Goal: Information Seeking & Learning: Compare options

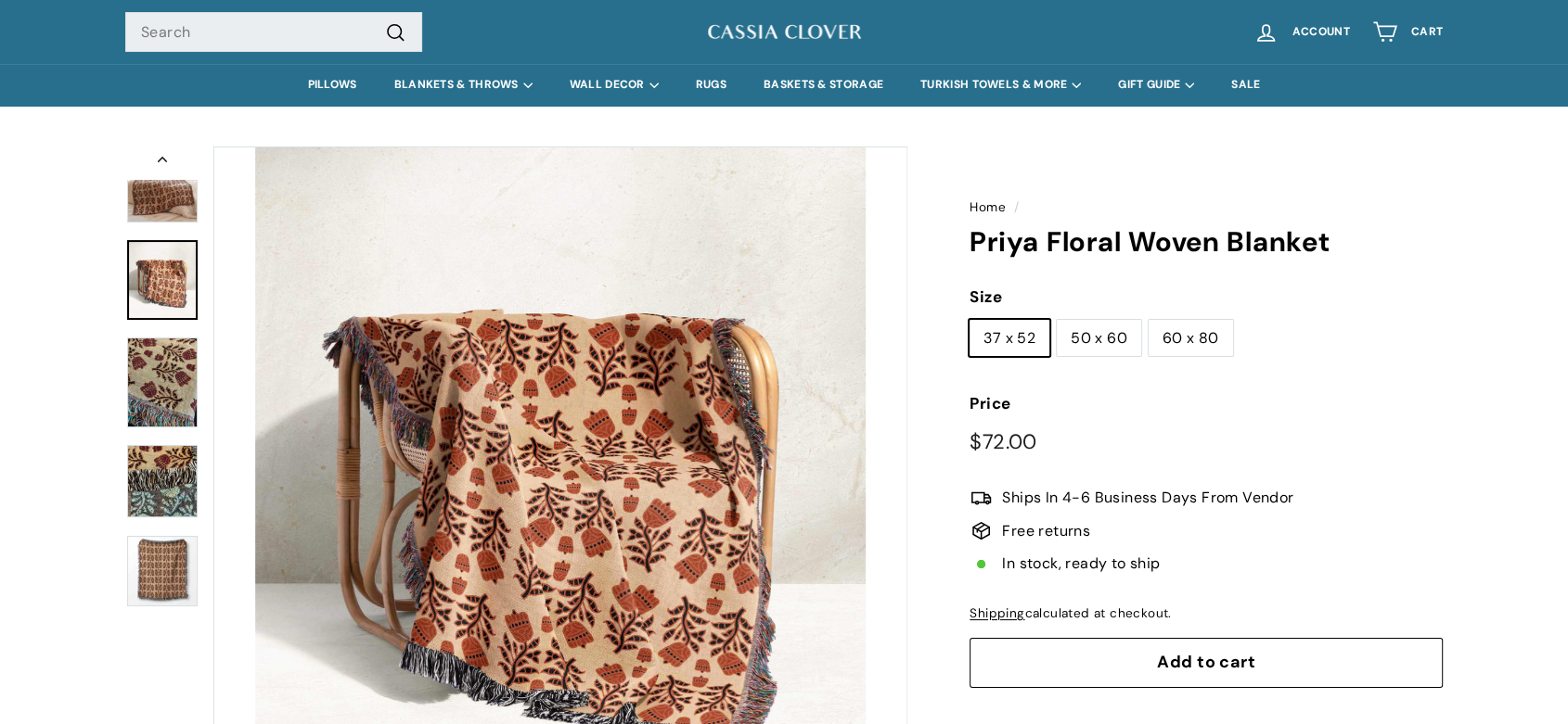
scroll to position [11, 0]
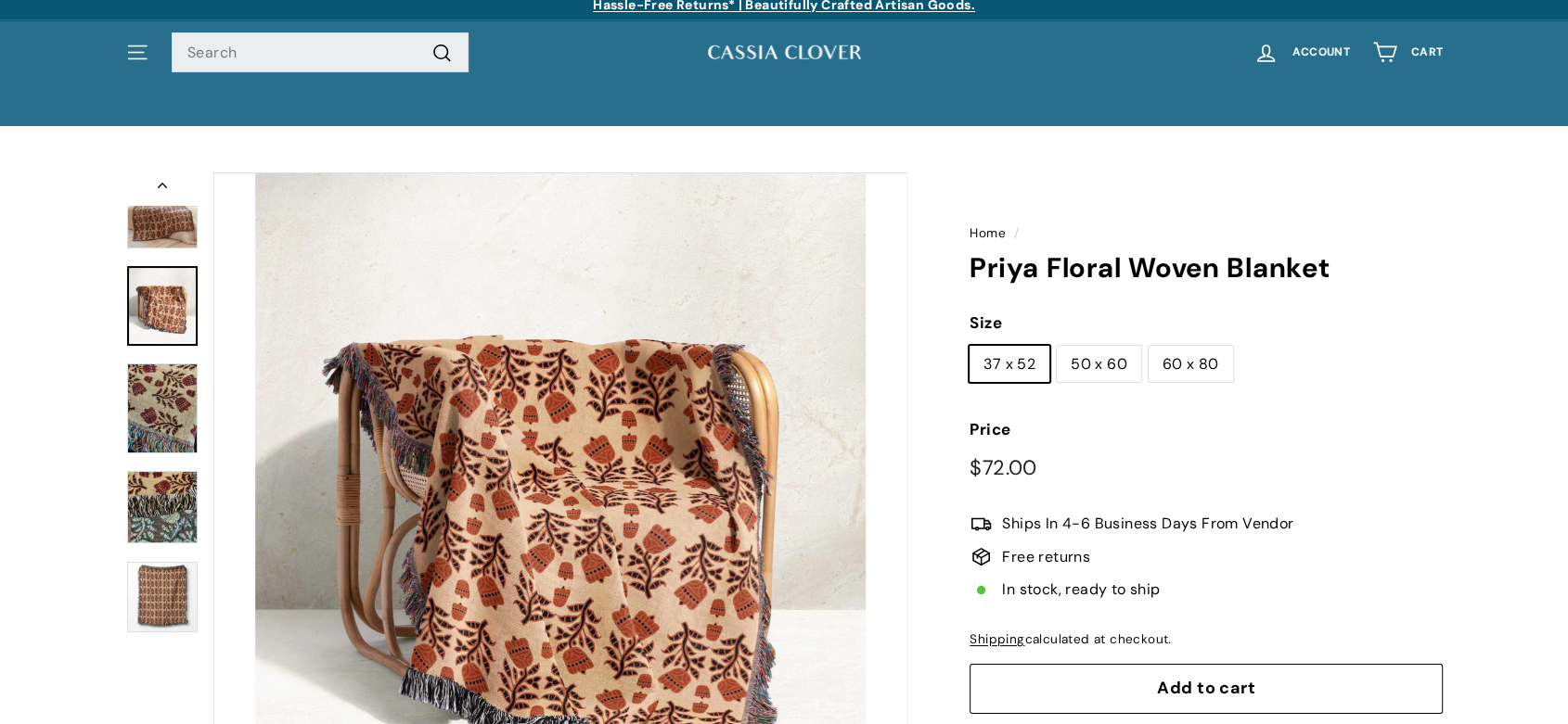
click at [1105, 362] on label "50 x 60" at bounding box center [1098, 364] width 84 height 37
click at [1056, 346] on input "50 x 60" at bounding box center [1056, 345] width 1 height 1
radio input "true"
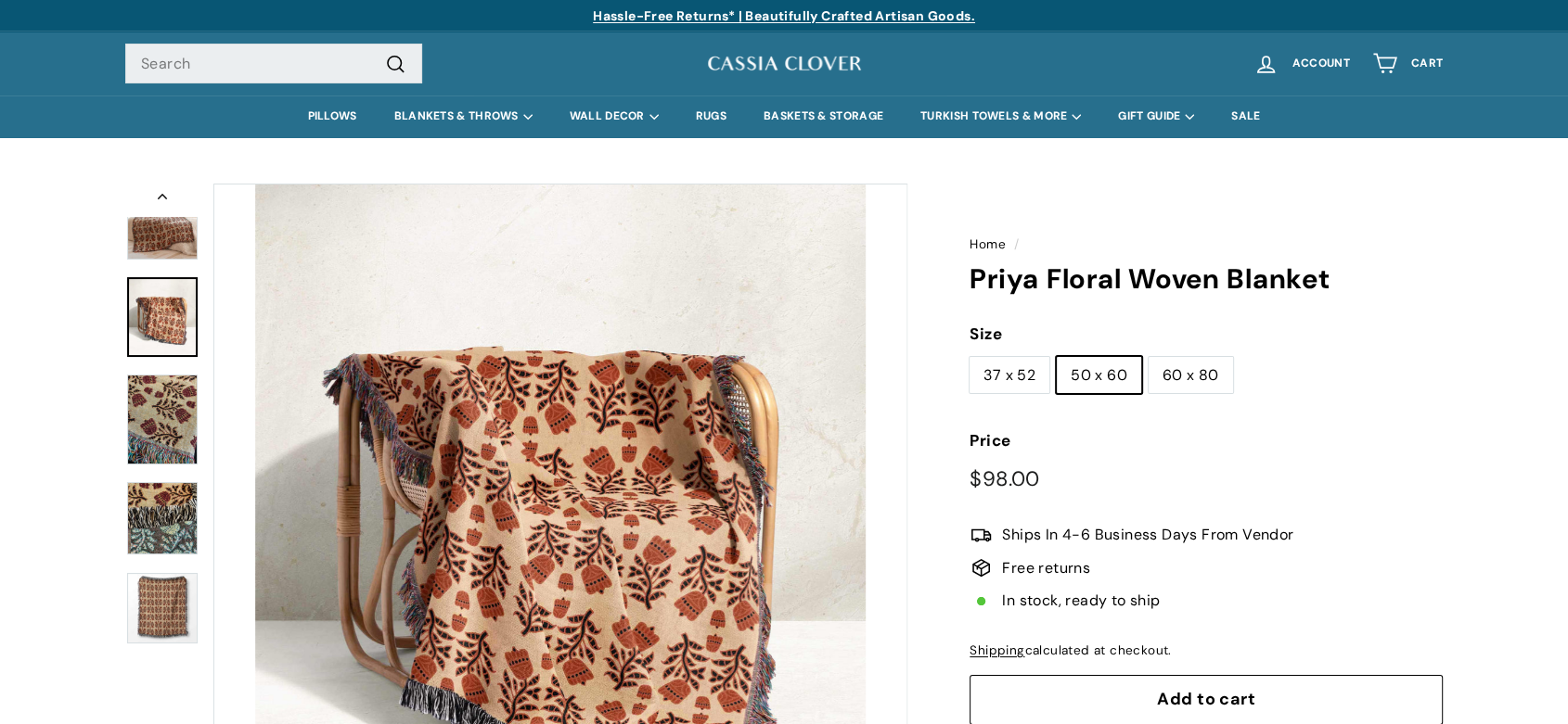
click at [1004, 378] on label "37 x 52" at bounding box center [1010, 375] width 80 height 37
click at [970, 357] on input "37 x 52" at bounding box center [969, 356] width 1 height 1
radio input "true"
click at [1195, 370] on label "60 x 80" at bounding box center [1191, 375] width 84 height 37
click at [1149, 357] on input "60 x 80" at bounding box center [1148, 356] width 1 height 1
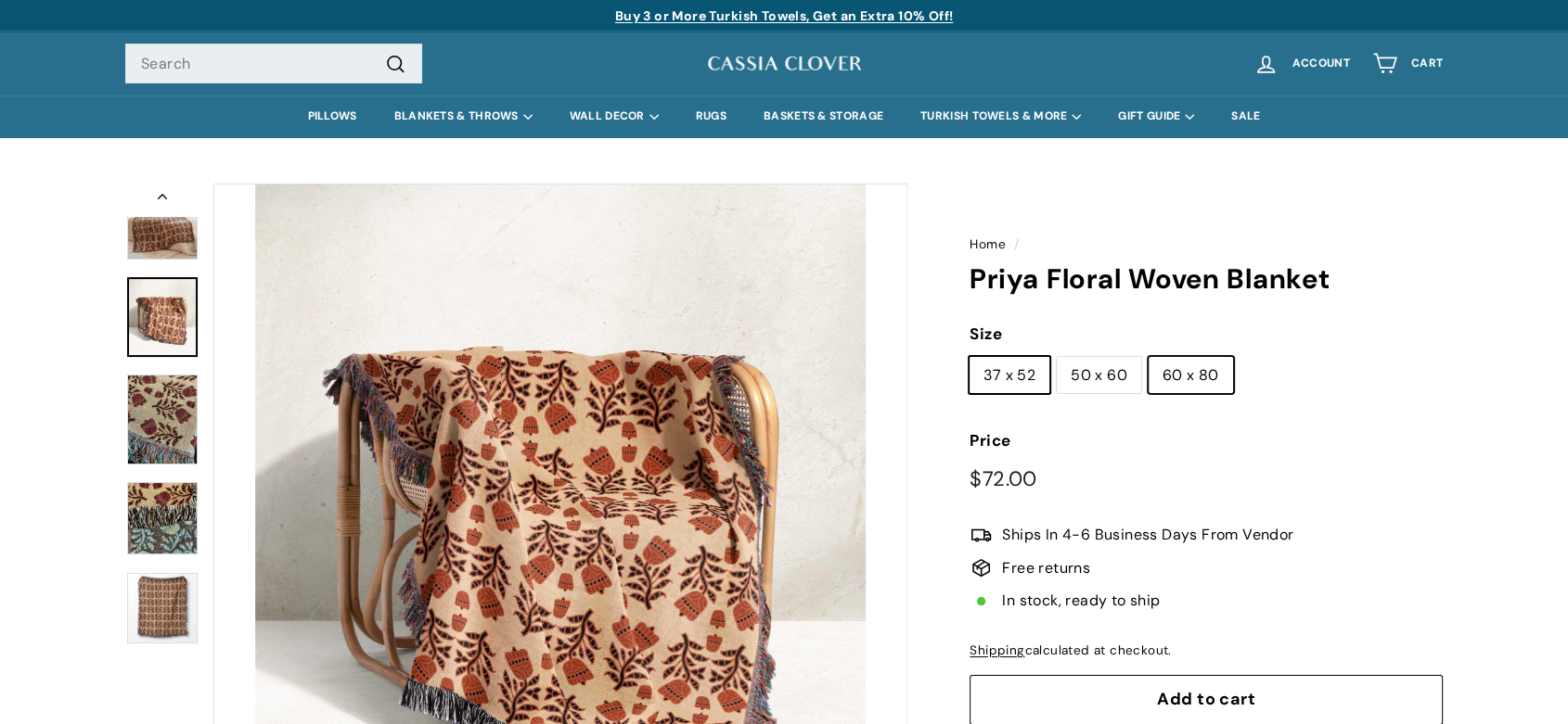
radio input "true"
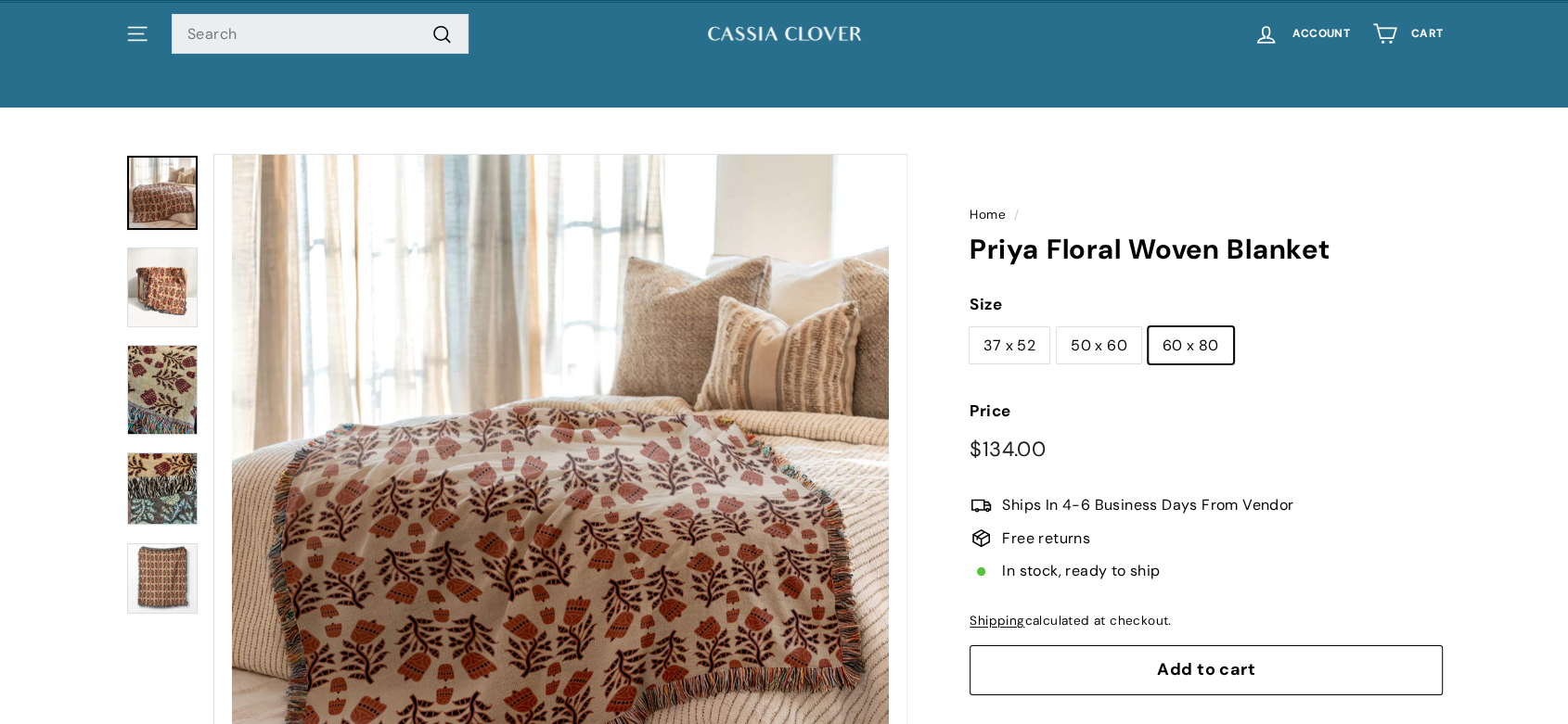
scroll to position [22, 0]
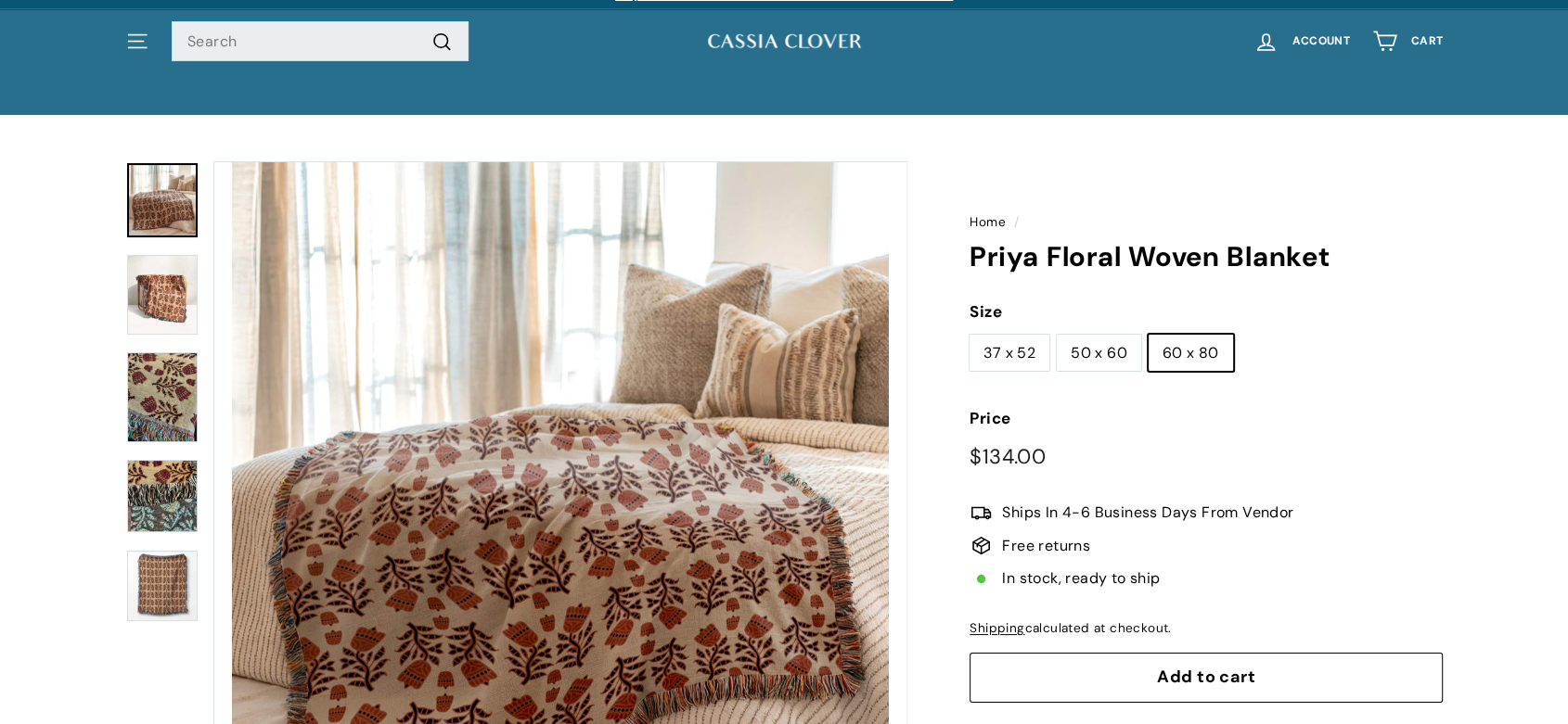
click at [1008, 343] on label "37 x 52" at bounding box center [1010, 353] width 80 height 37
click at [970, 335] on input "37 x 52" at bounding box center [969, 334] width 1 height 1
radio input "true"
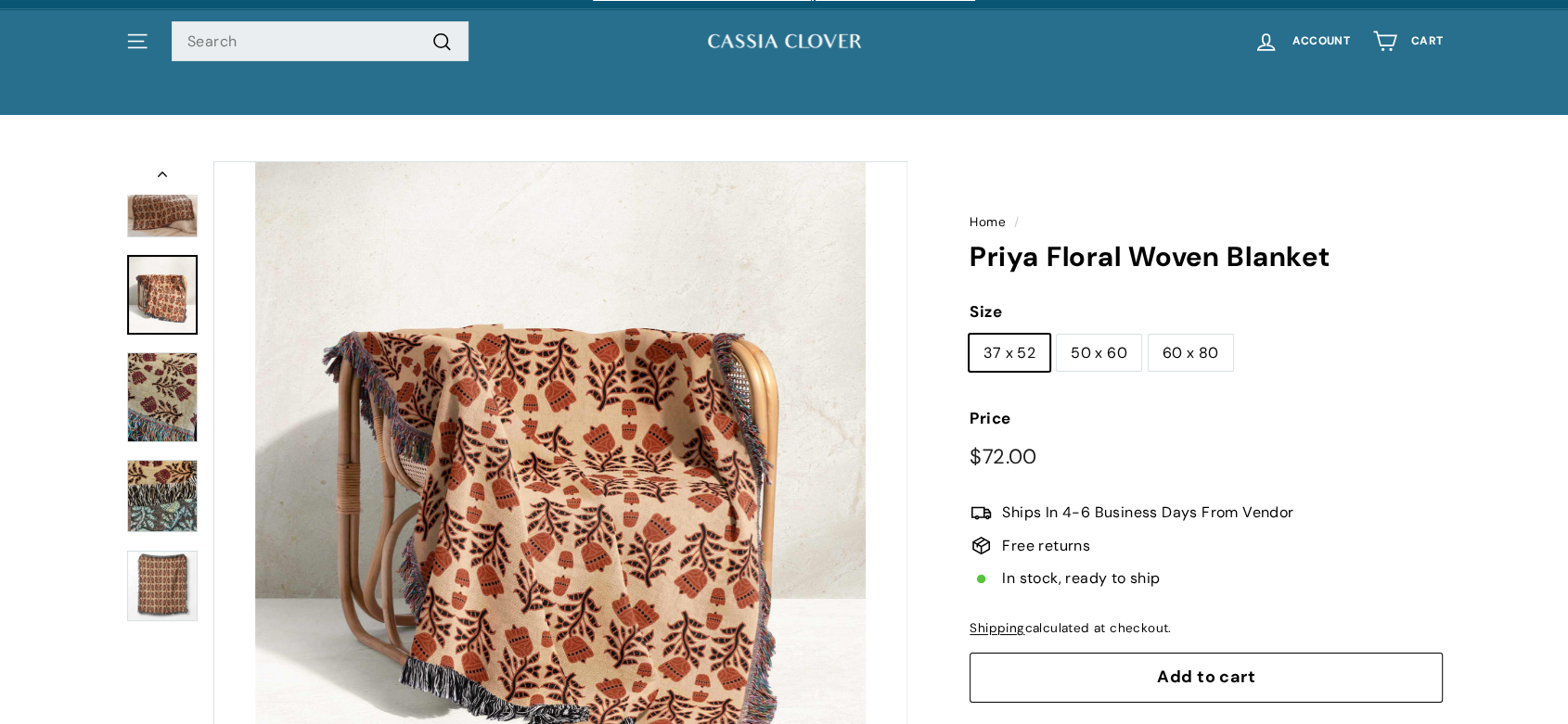
click at [157, 206] on img at bounding box center [162, 200] width 71 height 74
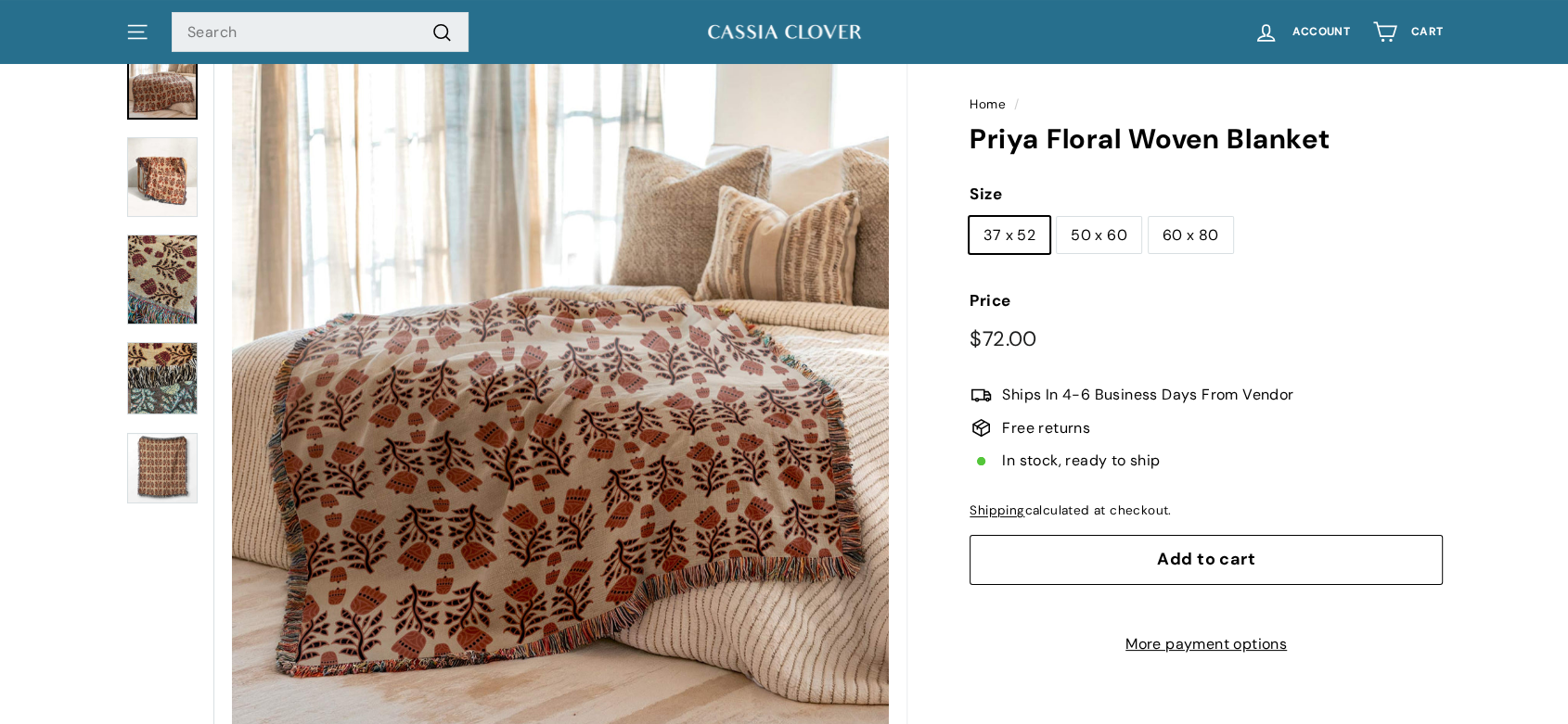
scroll to position [146, 0]
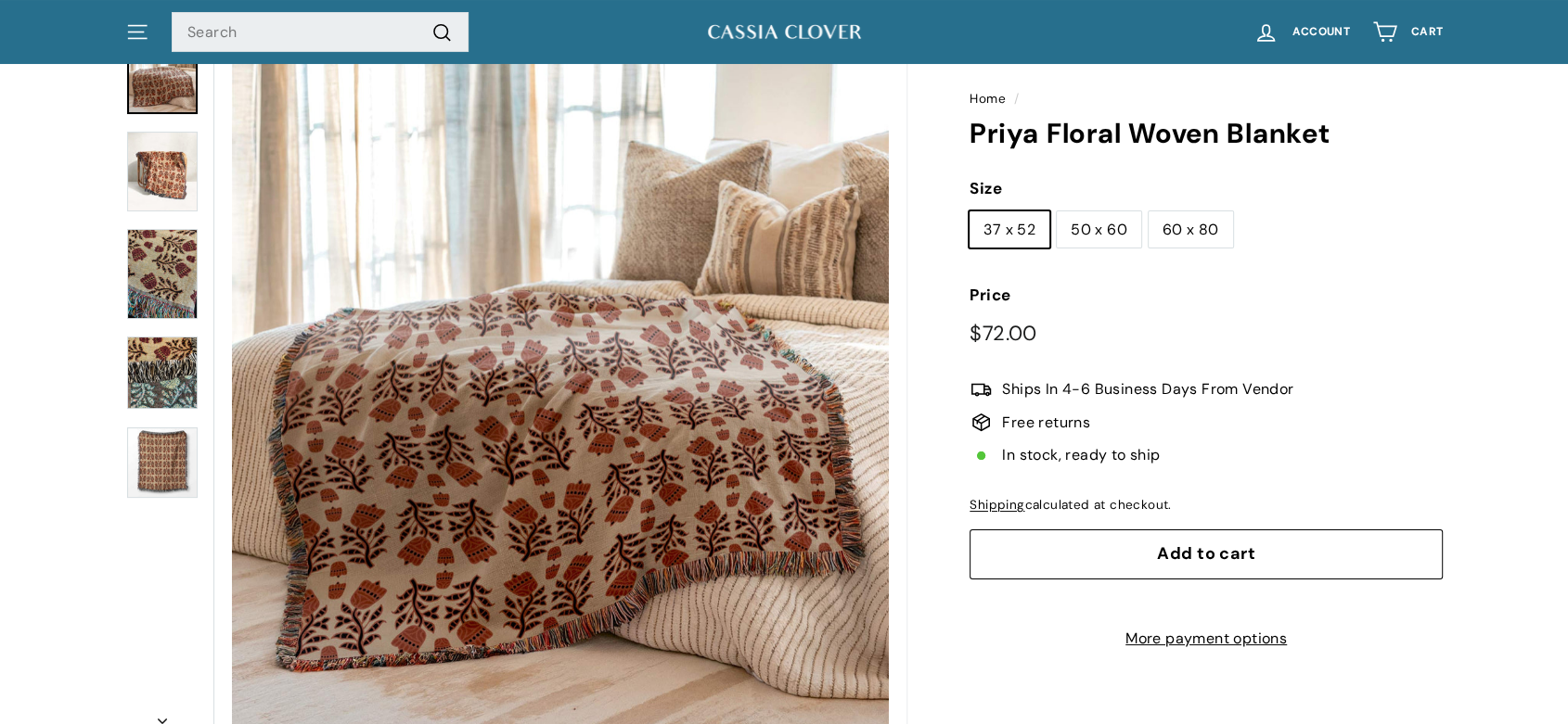
click at [1095, 224] on label "50 x 60" at bounding box center [1098, 230] width 84 height 37
click at [1056, 212] on input "50 x 60" at bounding box center [1056, 211] width 1 height 1
radio input "true"
click at [1027, 218] on label "37 x 52" at bounding box center [1010, 230] width 80 height 37
click at [970, 212] on input "37 x 52" at bounding box center [969, 211] width 1 height 1
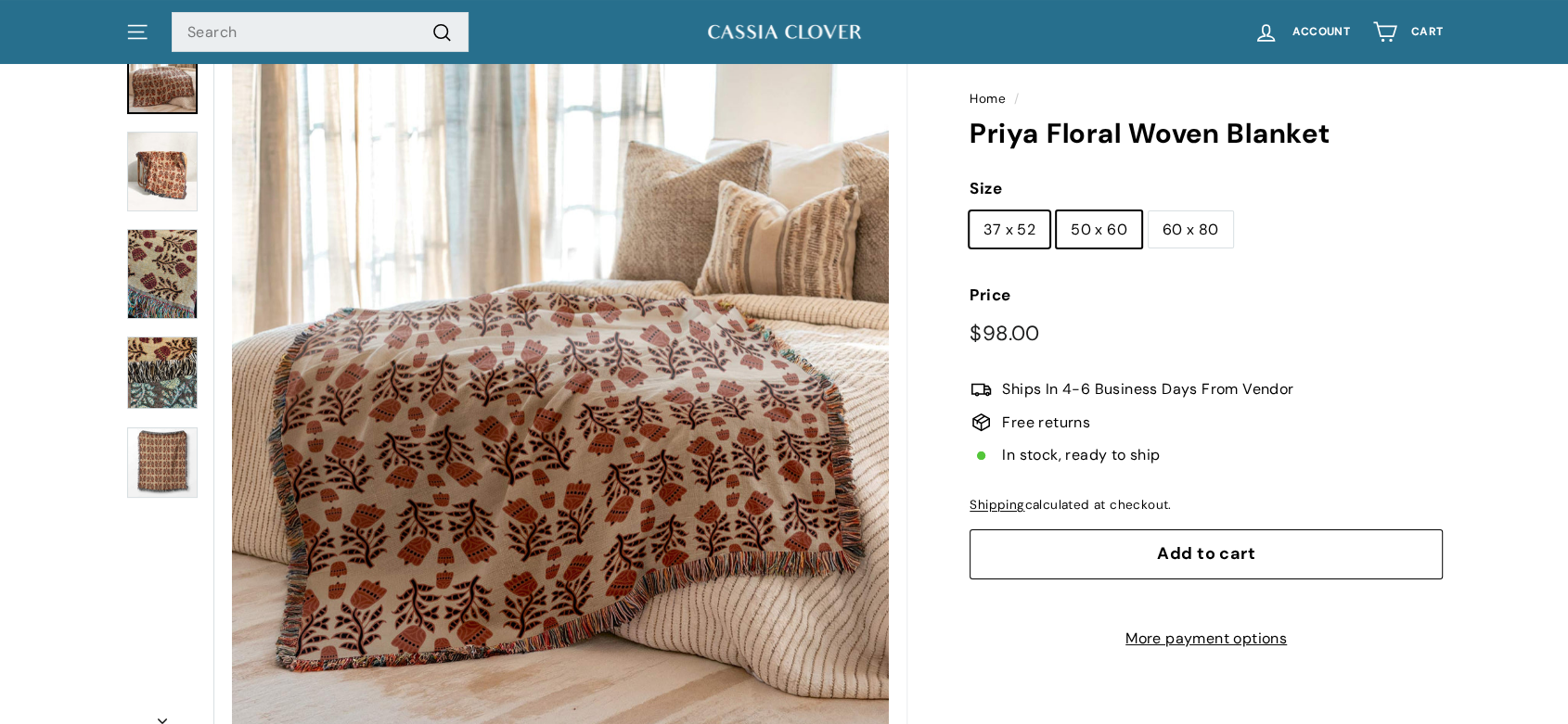
radio input "true"
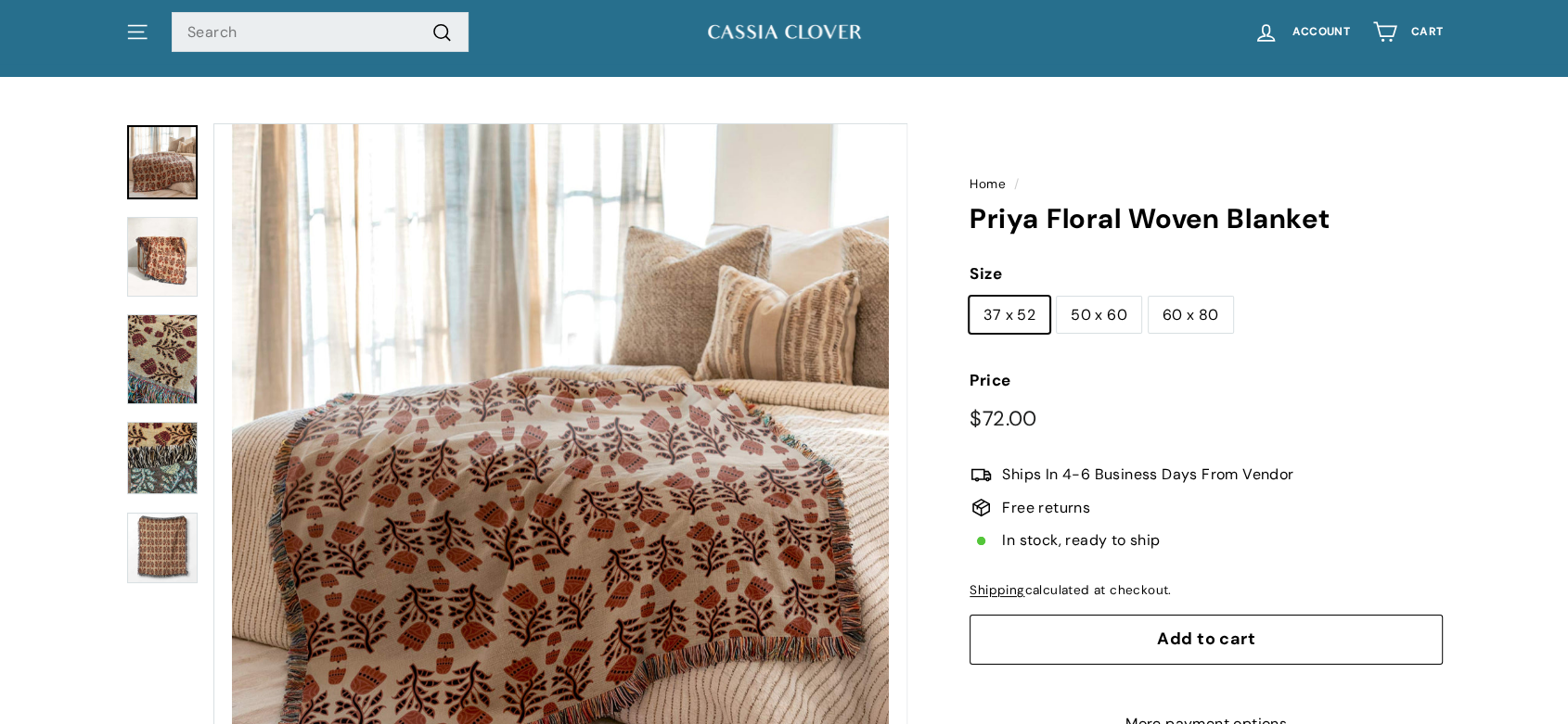
scroll to position [43, 0]
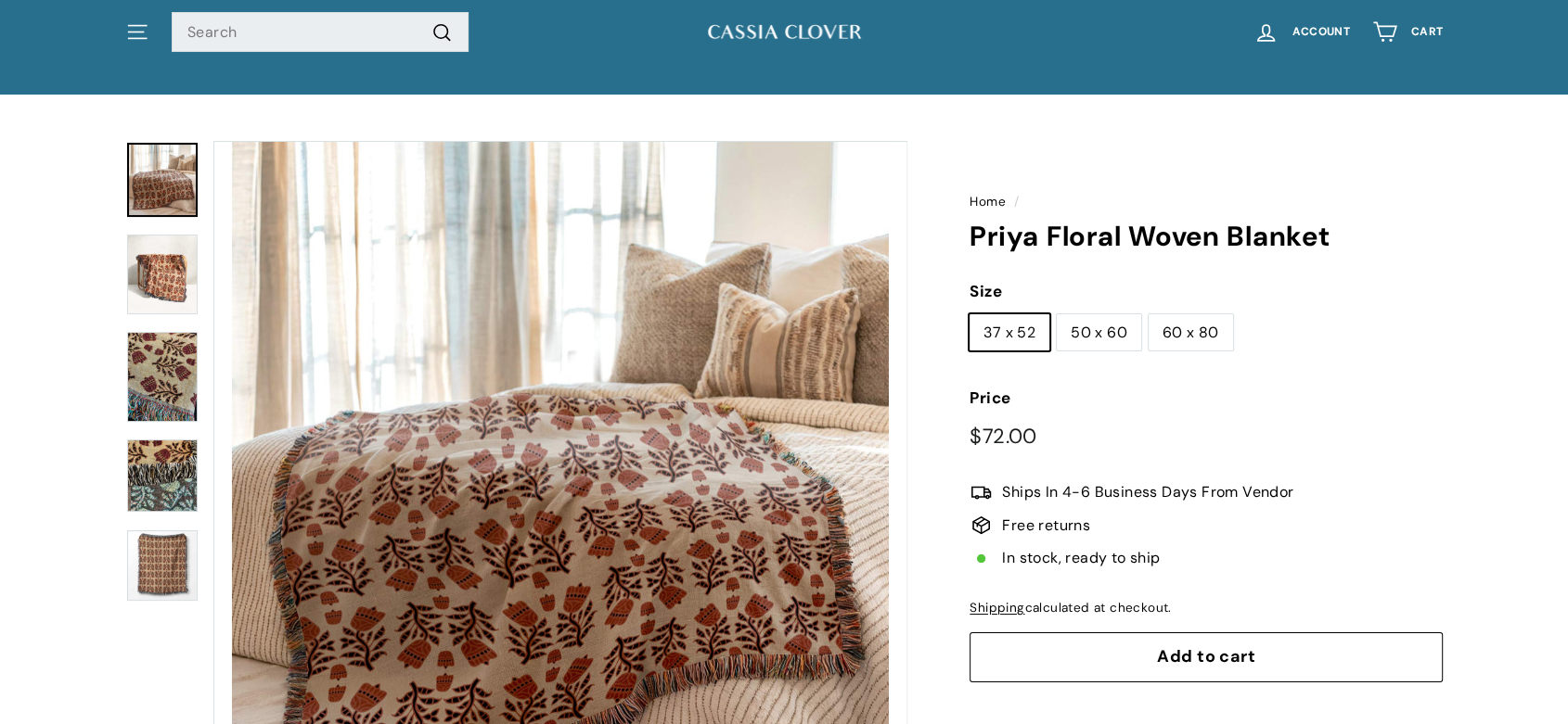
click at [169, 273] on img at bounding box center [162, 275] width 71 height 80
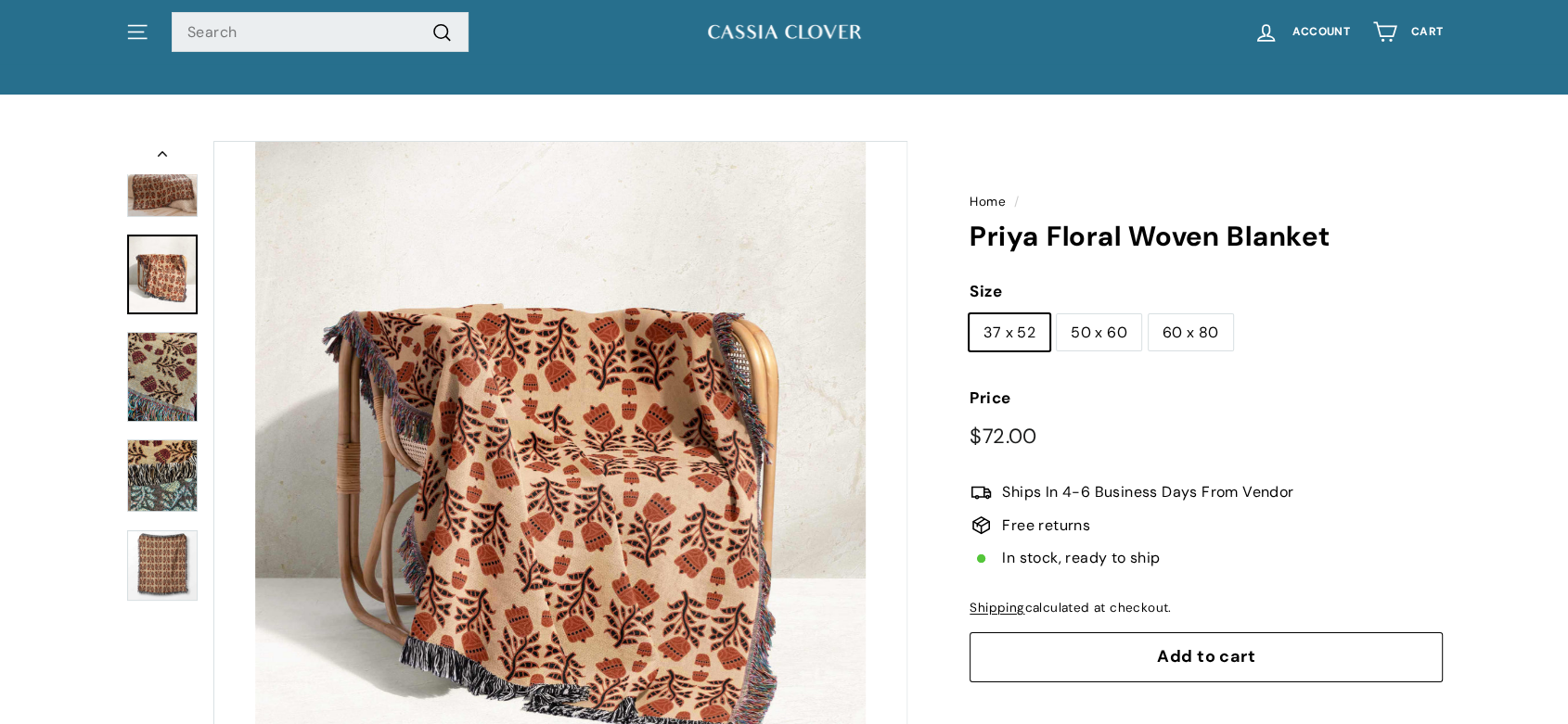
click at [164, 556] on img at bounding box center [162, 566] width 71 height 72
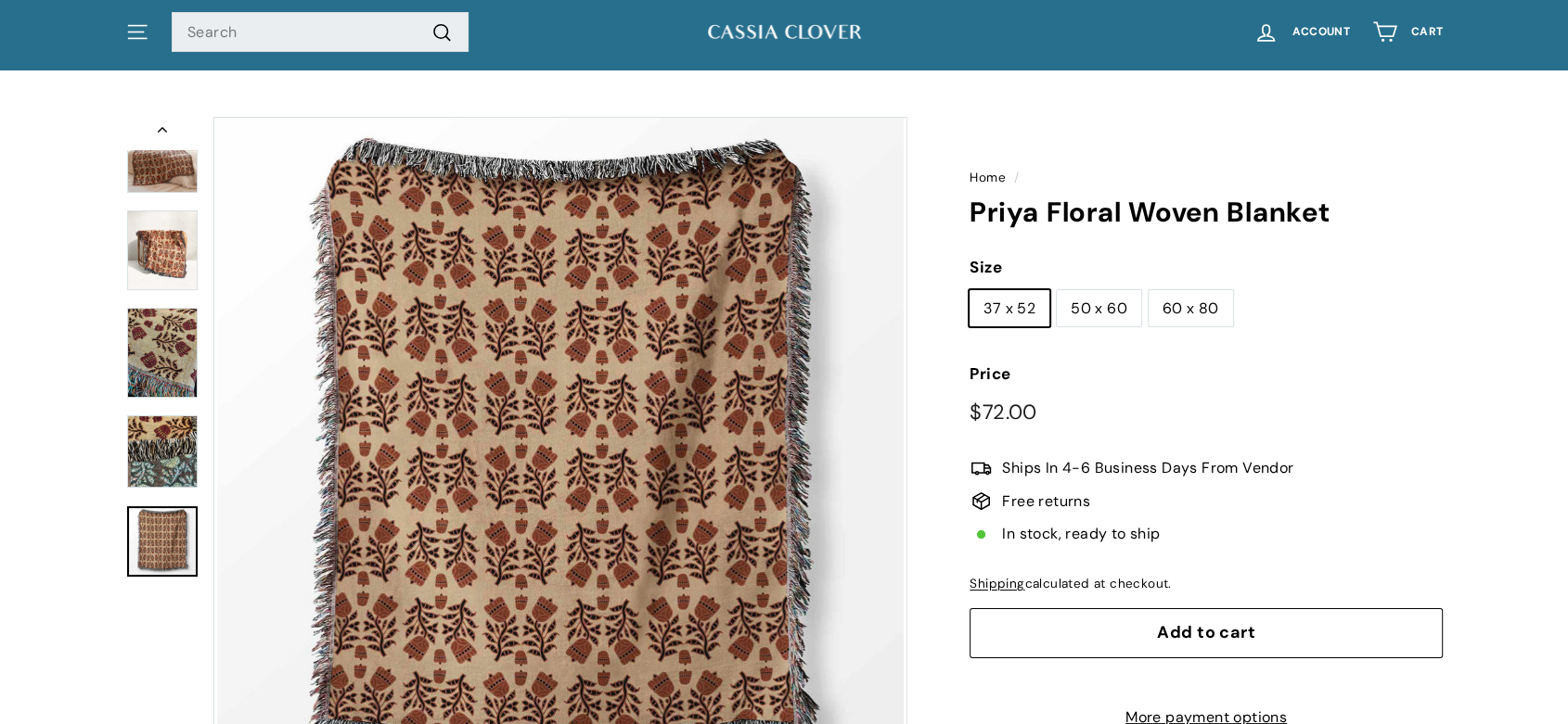
scroll to position [54, 0]
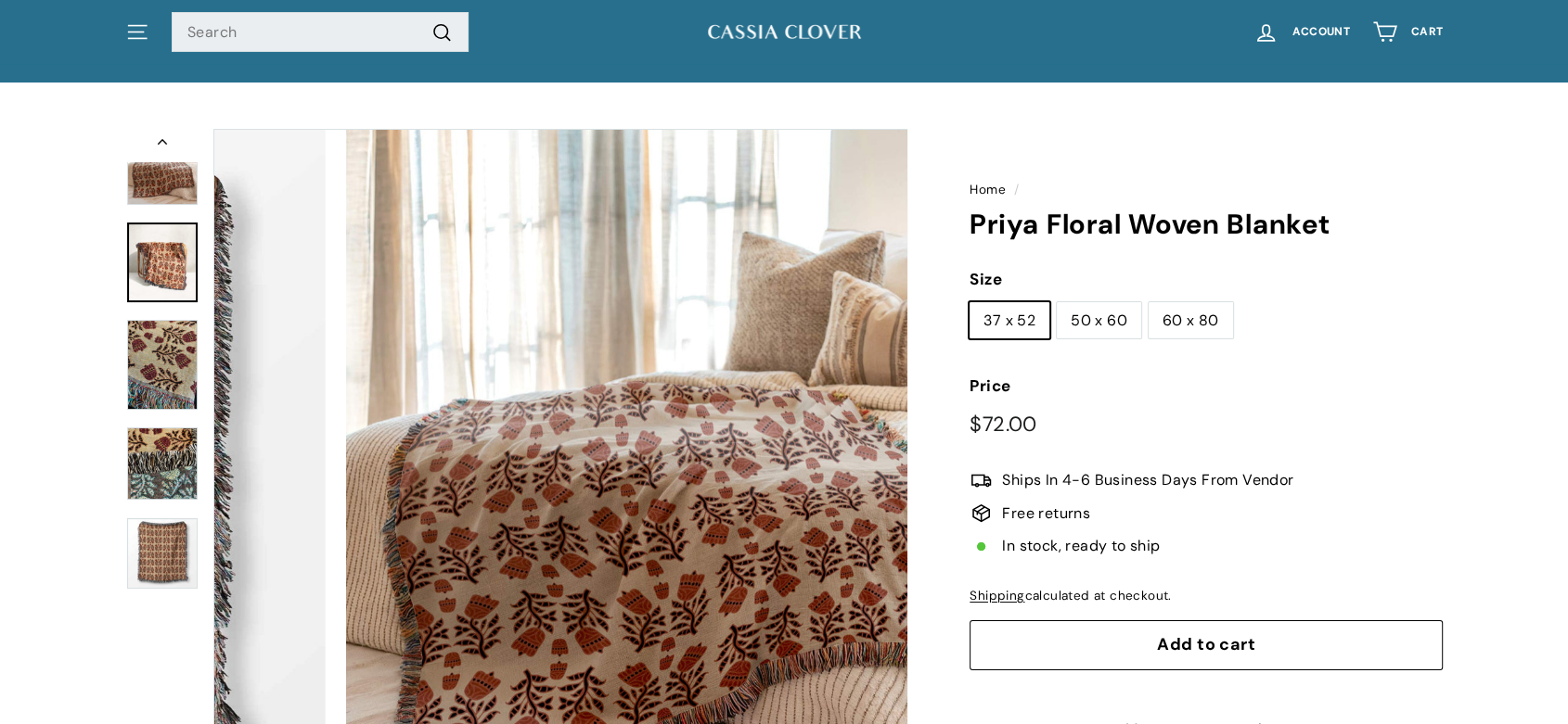
click at [171, 259] on img at bounding box center [162, 262] width 71 height 80
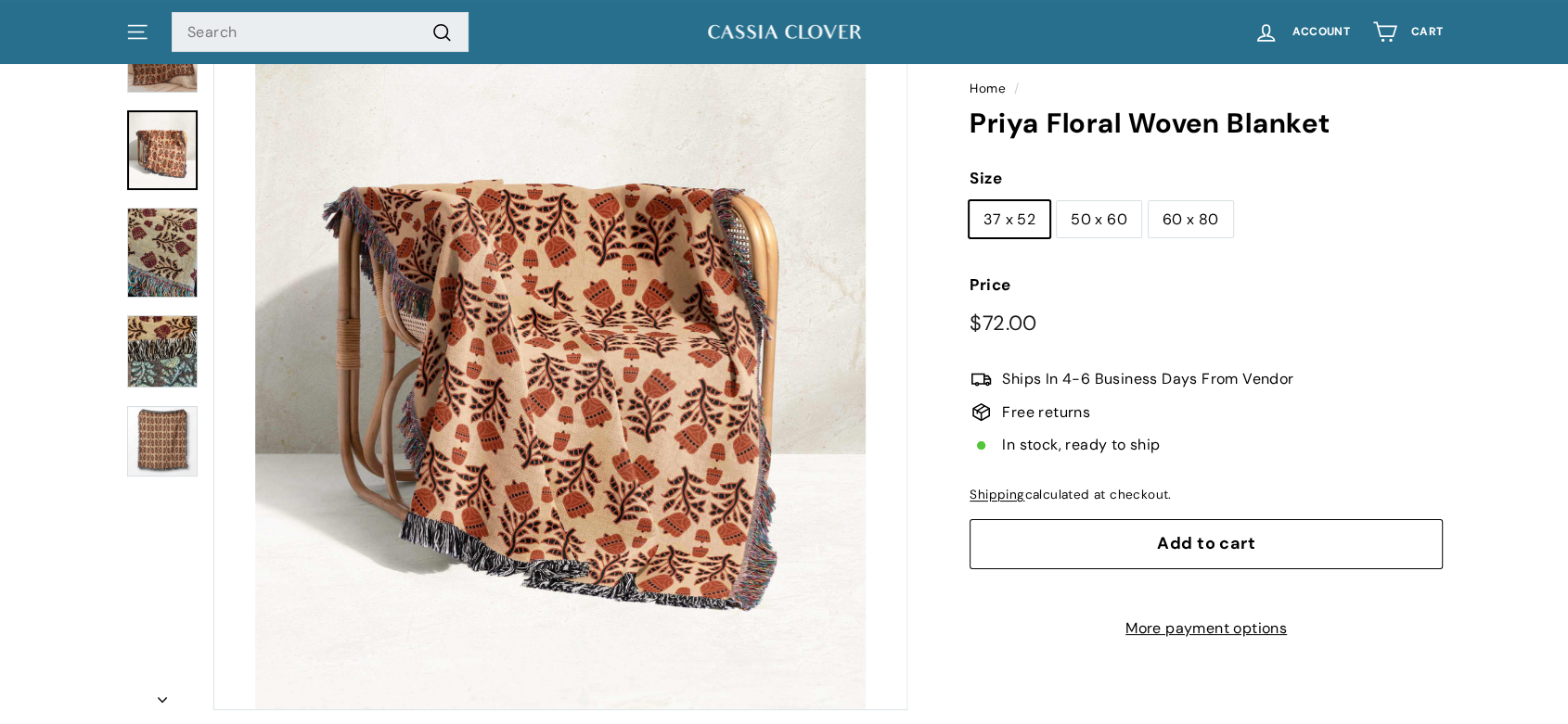
scroll to position [144, 0]
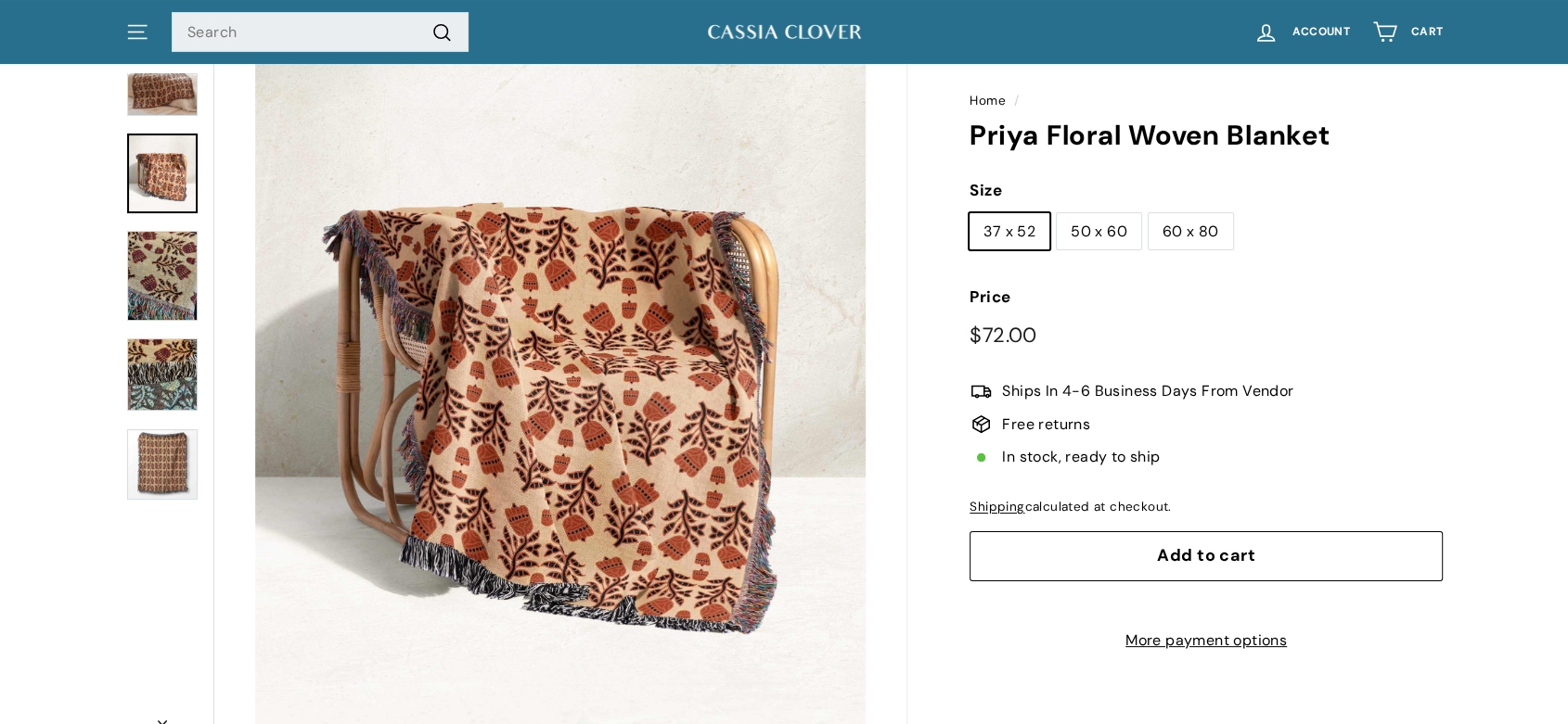
click at [1185, 228] on label "60 x 80" at bounding box center [1191, 232] width 84 height 37
click at [1149, 214] on input "60 x 80" at bounding box center [1148, 213] width 1 height 1
radio input "true"
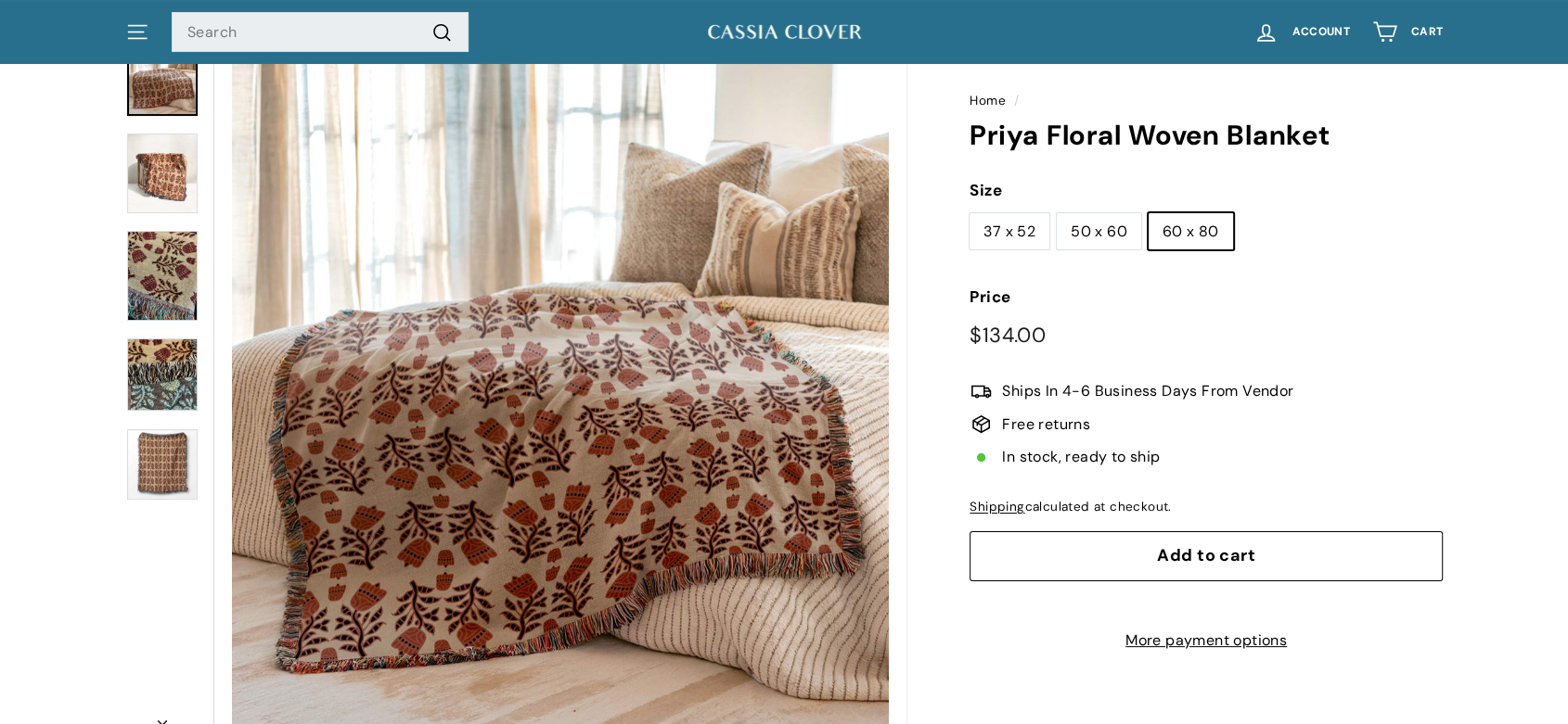
click at [1098, 230] on label "50 x 60" at bounding box center [1098, 232] width 84 height 37
click at [1056, 214] on input "50 x 60" at bounding box center [1056, 213] width 1 height 1
radio input "true"
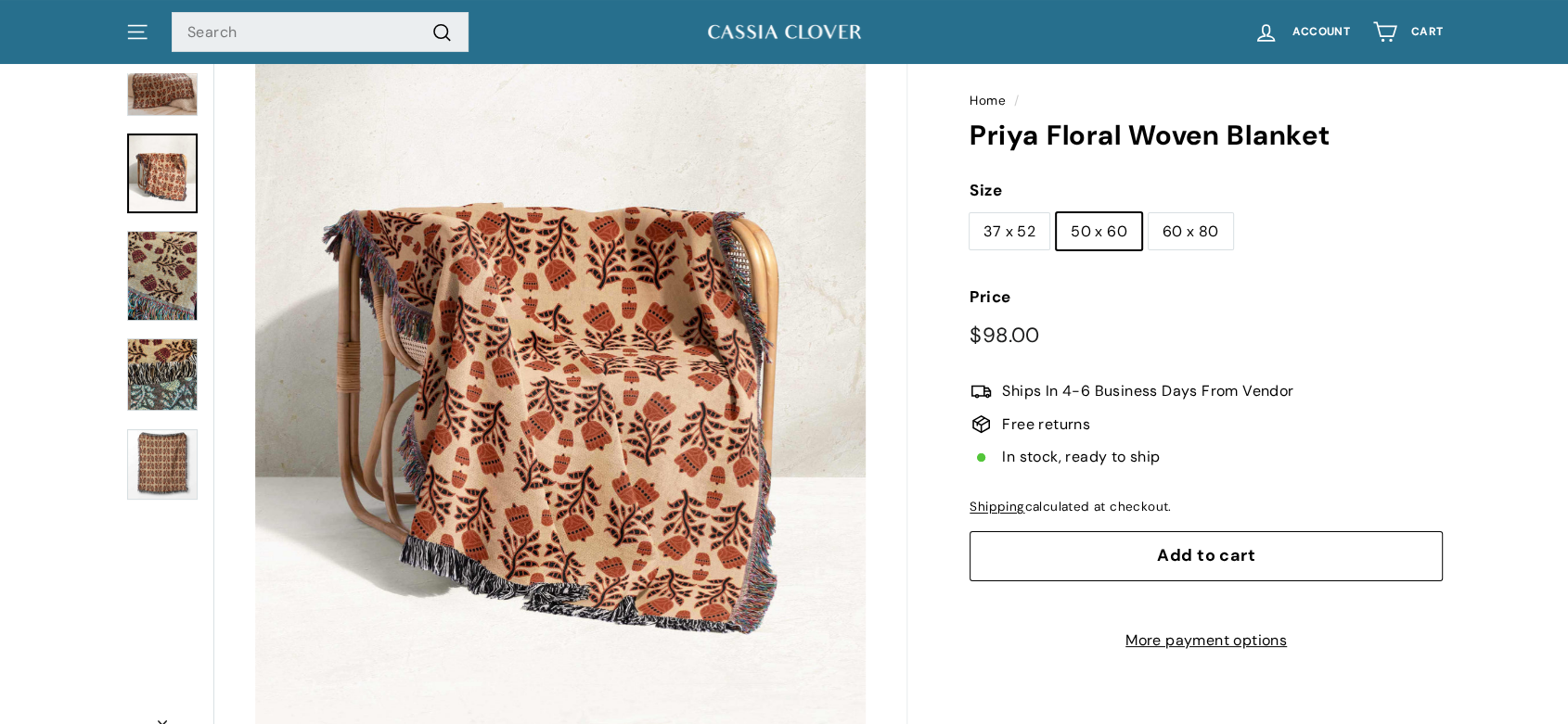
click at [1184, 228] on label "60 x 80" at bounding box center [1191, 232] width 84 height 37
click at [1149, 214] on input "60 x 80" at bounding box center [1148, 213] width 1 height 1
radio input "true"
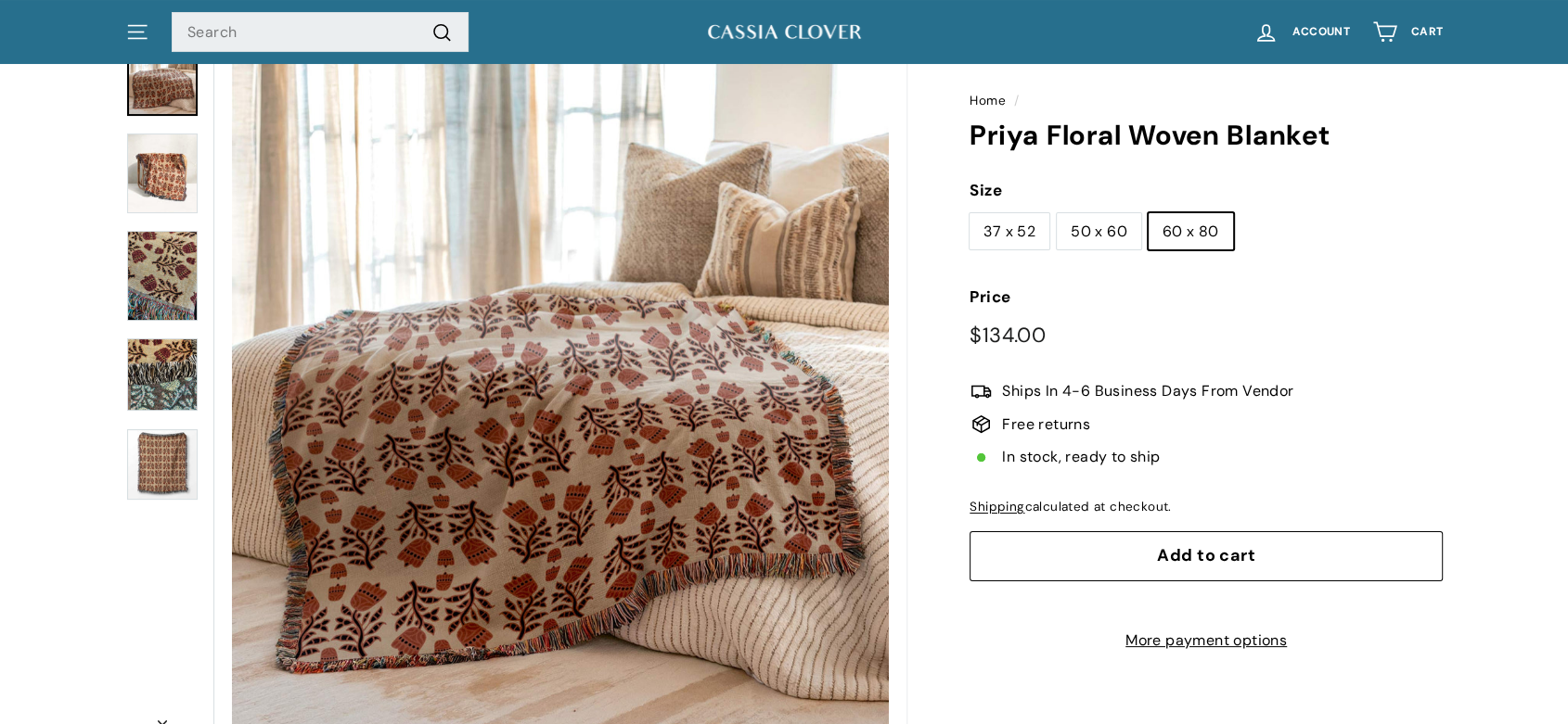
click at [1106, 226] on label "50 x 60" at bounding box center [1098, 232] width 84 height 37
click at [1056, 214] on input "50 x 60" at bounding box center [1056, 213] width 1 height 1
radio input "true"
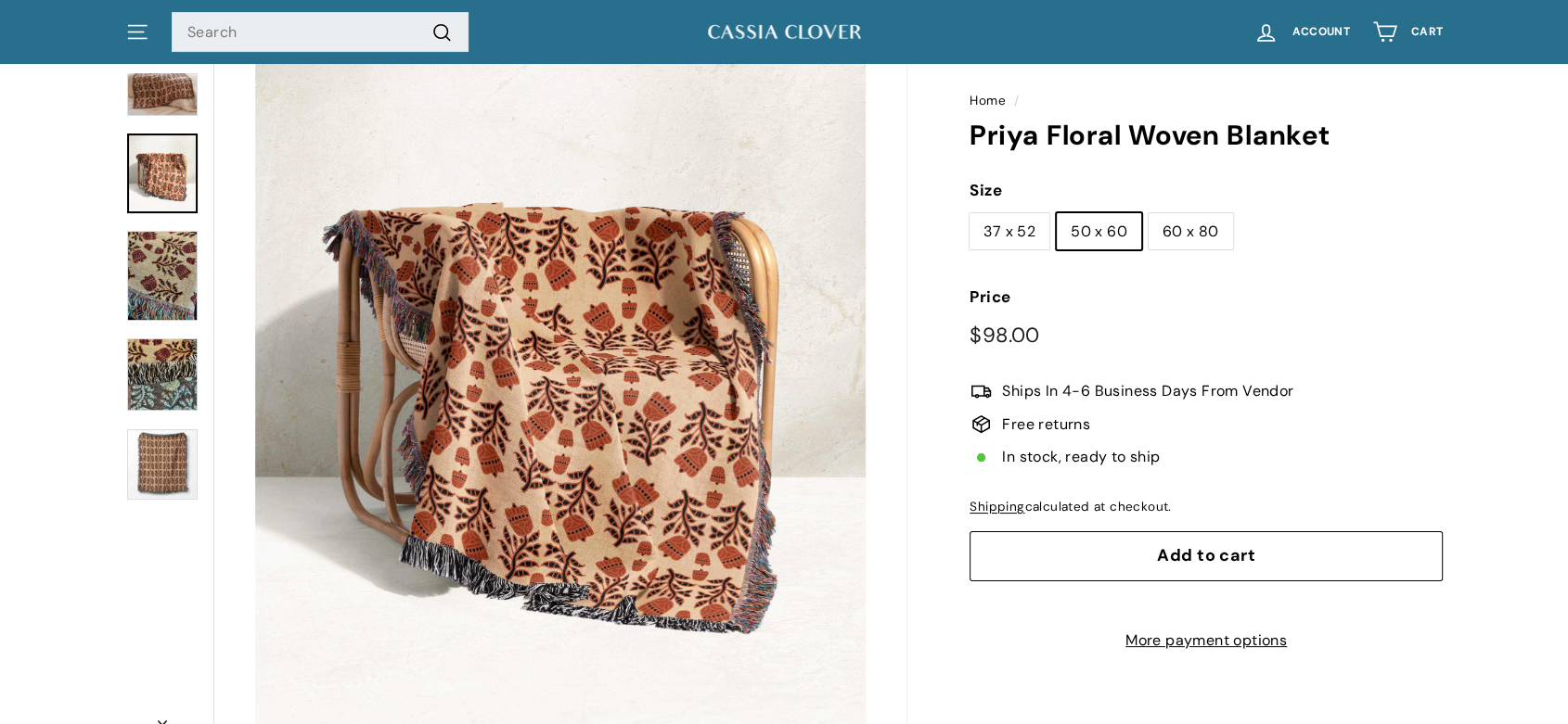
click at [1018, 227] on label "37 x 52" at bounding box center [1010, 232] width 80 height 37
click at [970, 214] on input "37 x 52" at bounding box center [969, 213] width 1 height 1
radio input "true"
click at [1087, 226] on label "50 x 60" at bounding box center [1098, 232] width 84 height 37
click at [1056, 214] on input "50 x 60" at bounding box center [1056, 213] width 1 height 1
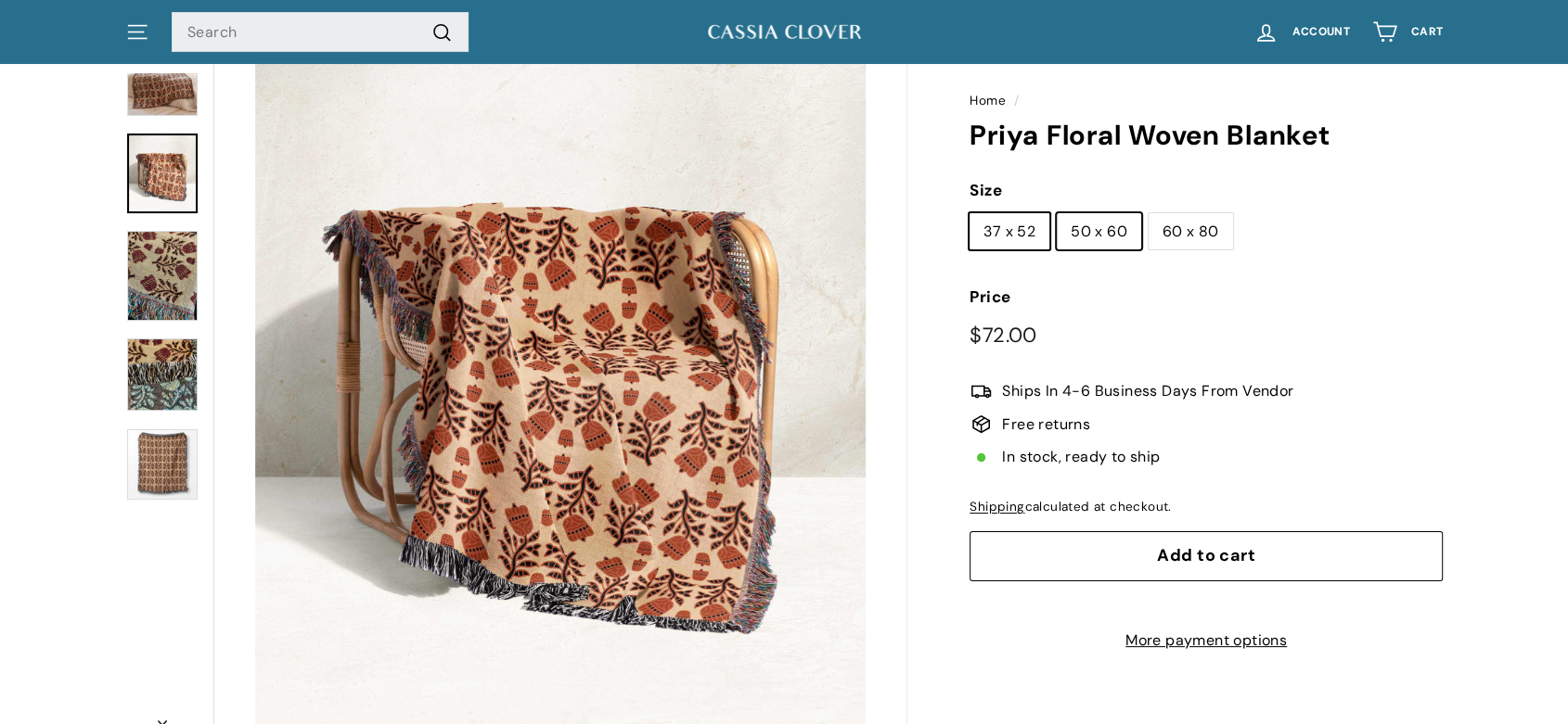
radio input "true"
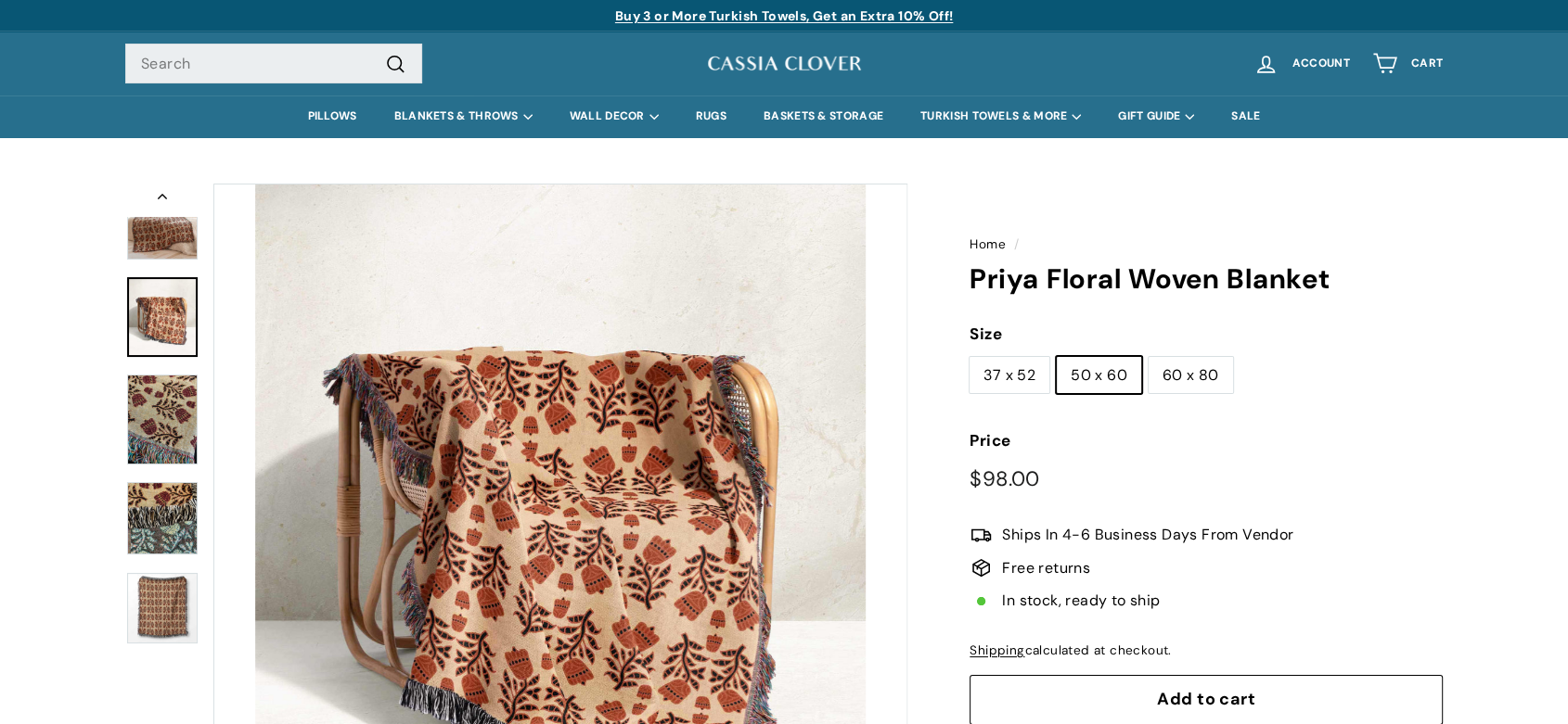
click at [161, 234] on img at bounding box center [162, 222] width 71 height 74
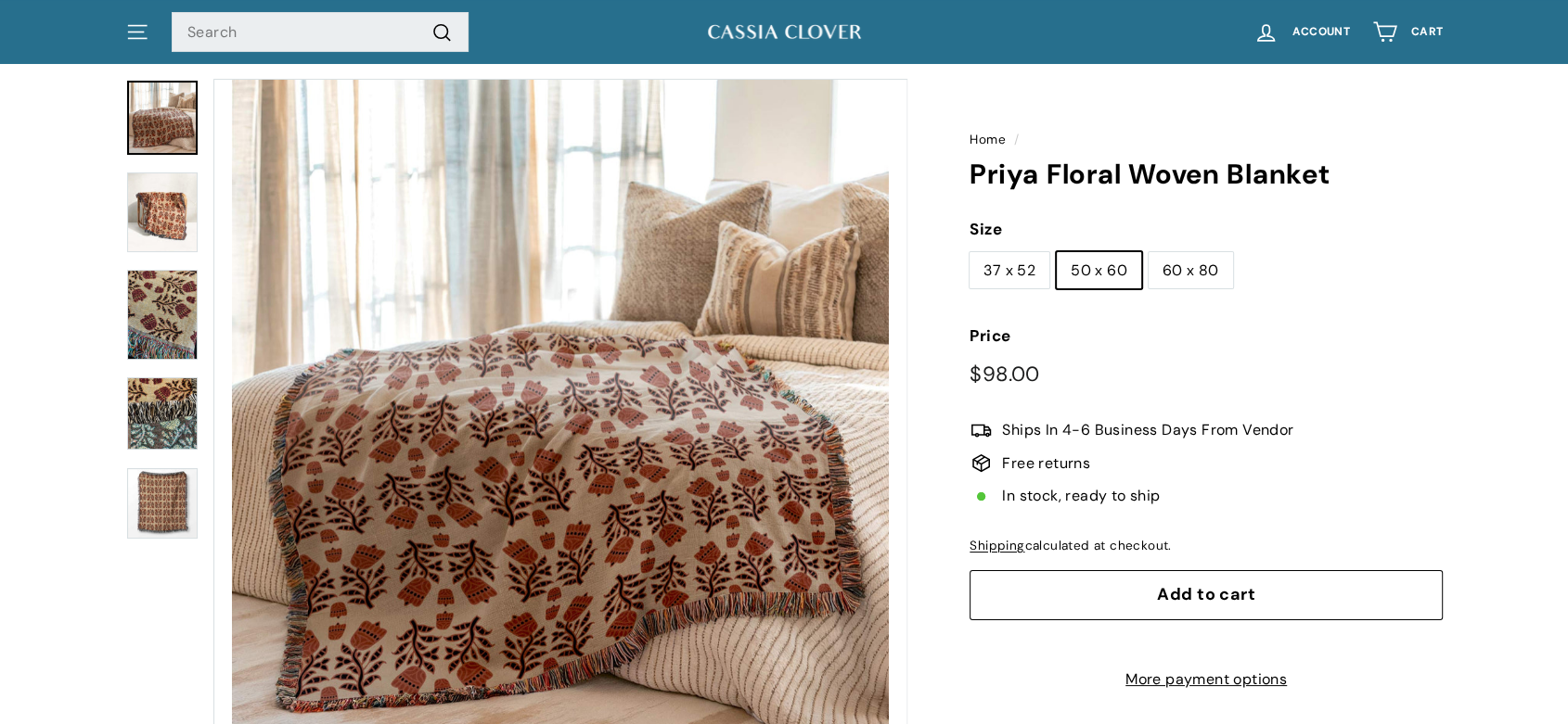
scroll to position [176, 0]
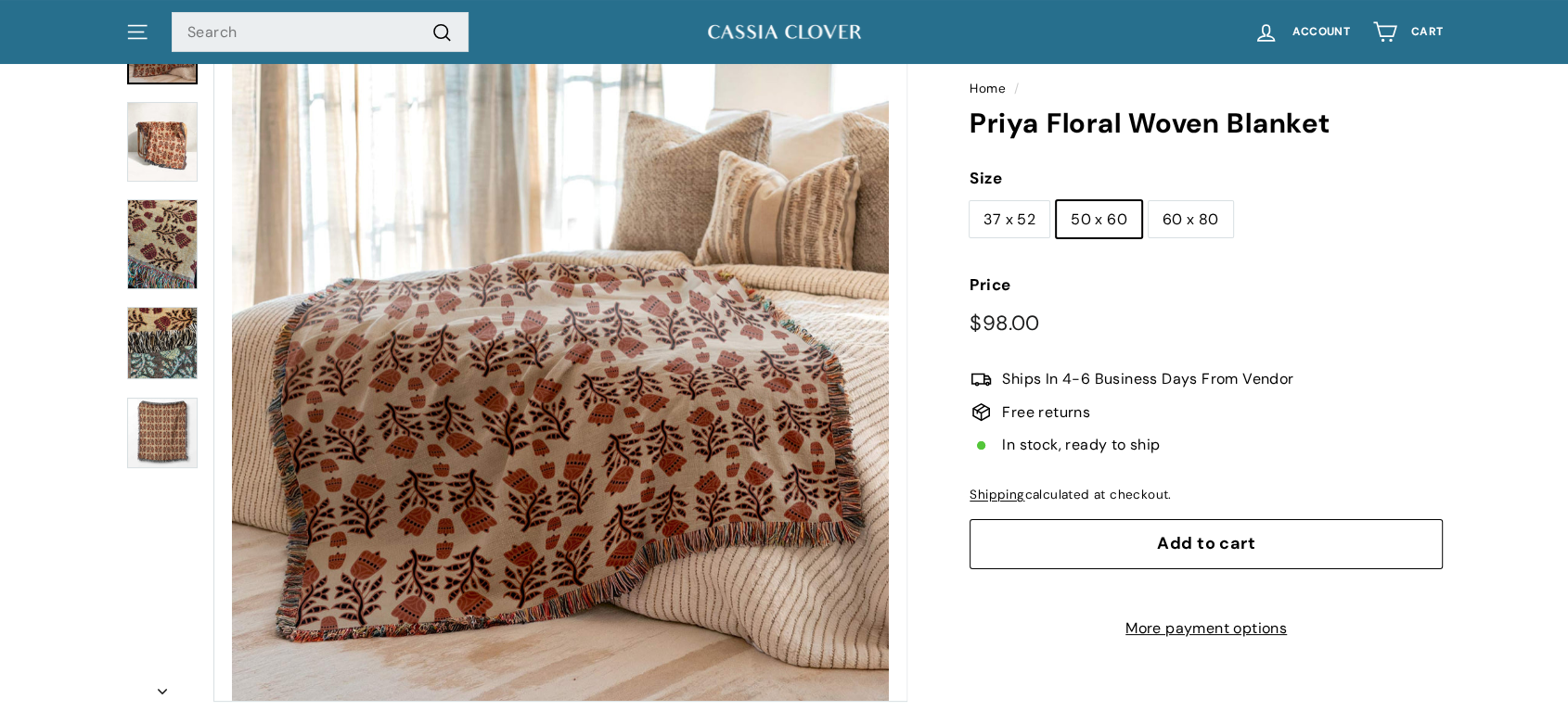
click at [1035, 217] on label "37 x 52" at bounding box center [1010, 219] width 80 height 37
click at [970, 201] on input "37 x 52" at bounding box center [969, 200] width 1 height 1
radio input "true"
click at [158, 250] on img at bounding box center [162, 243] width 71 height 89
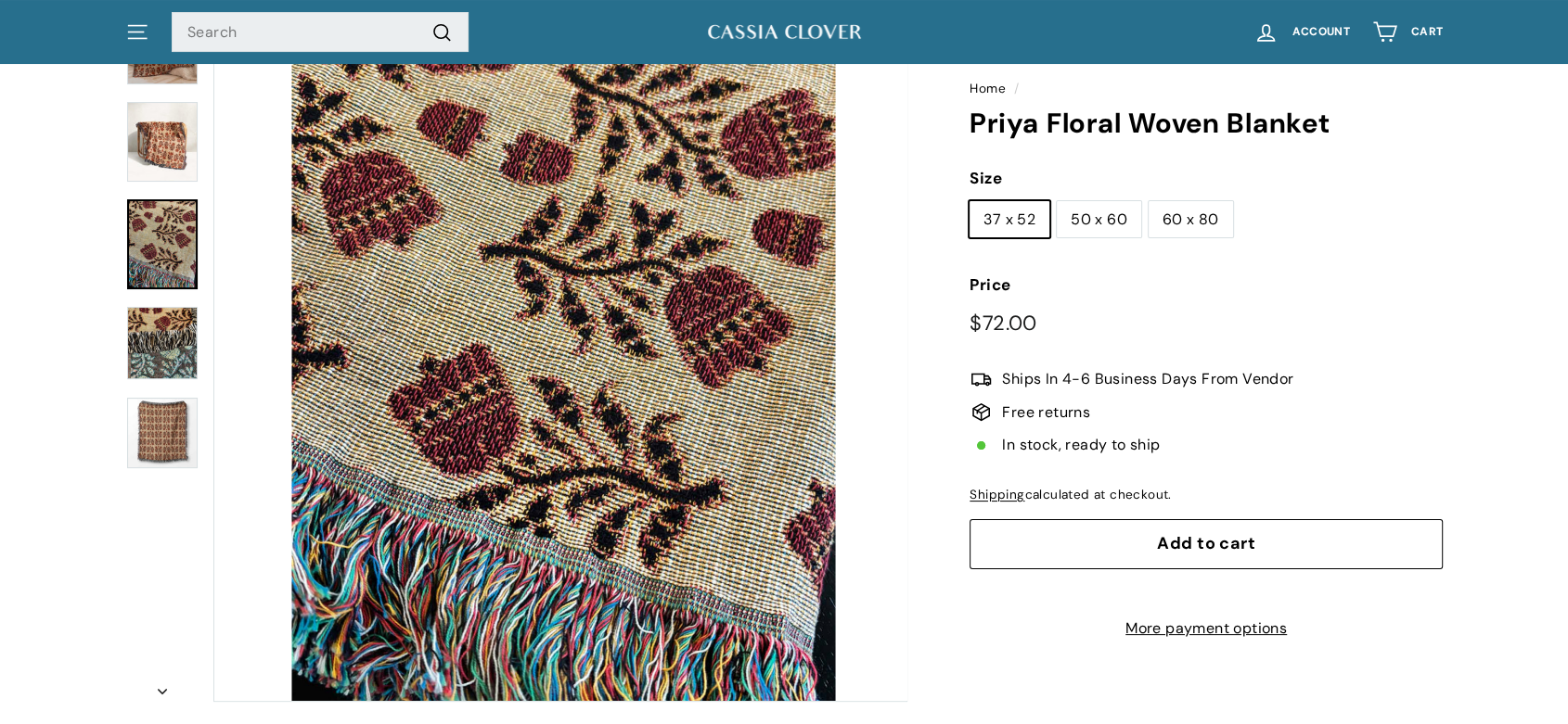
click at [162, 159] on img at bounding box center [162, 142] width 71 height 80
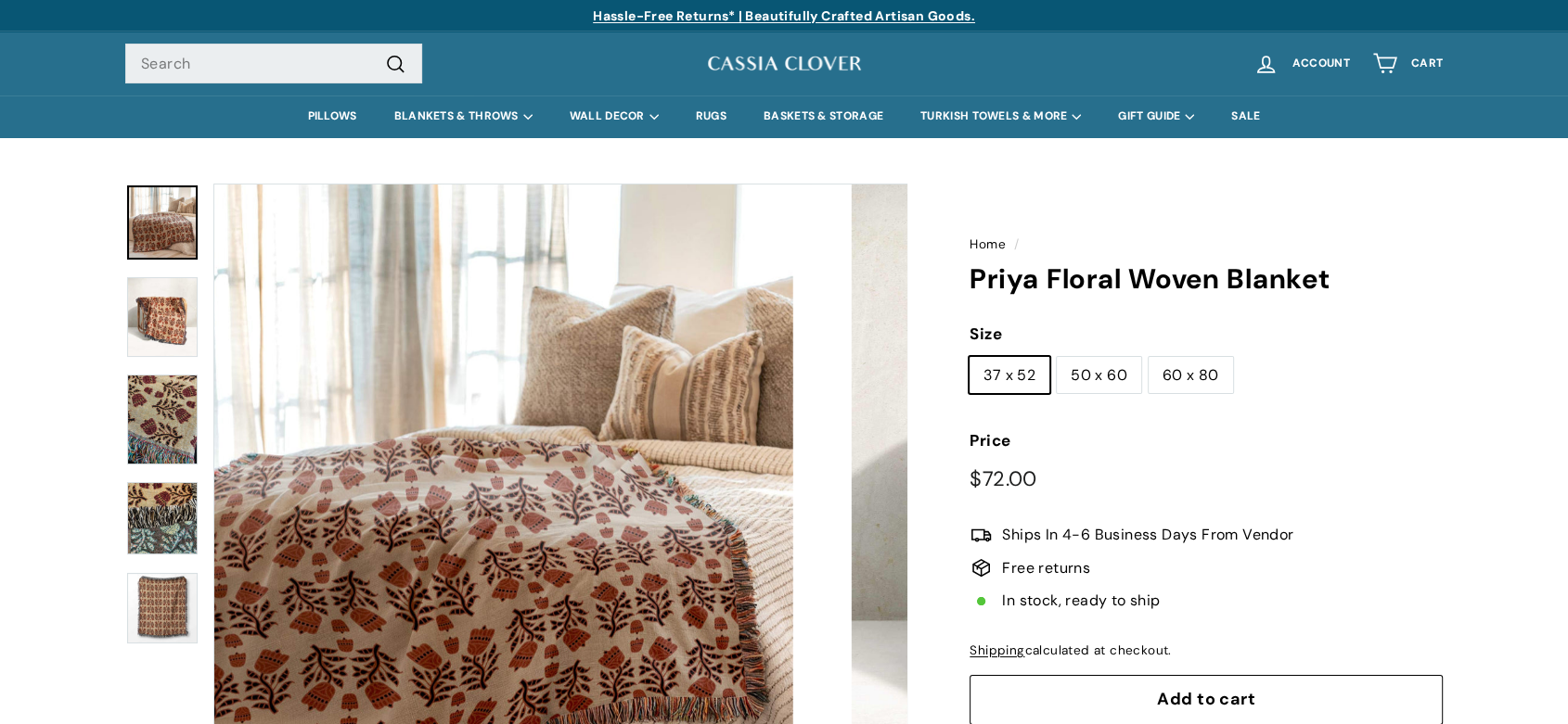
click at [169, 232] on img at bounding box center [162, 222] width 71 height 74
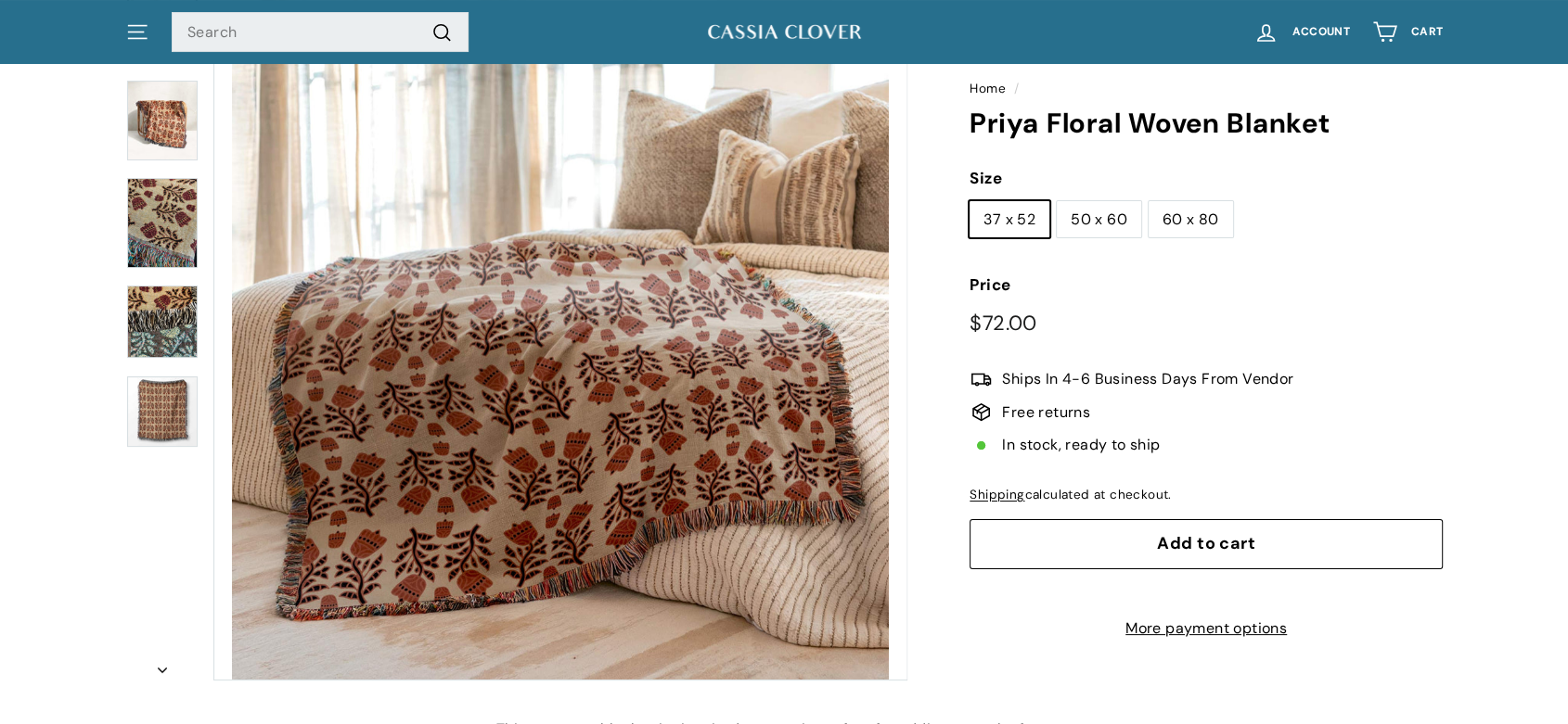
scroll to position [188, 0]
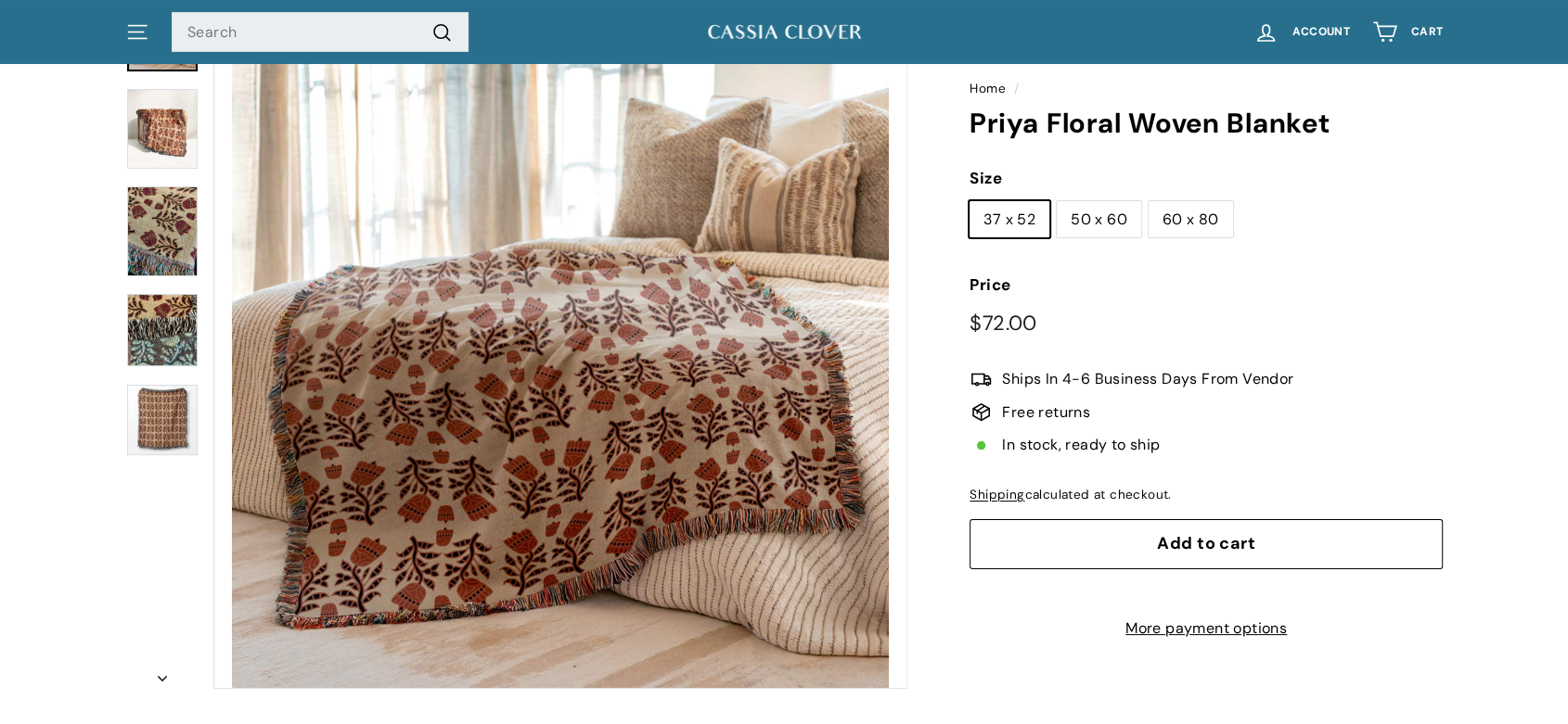
click at [1206, 214] on label "60 x 80" at bounding box center [1191, 219] width 84 height 37
click at [1149, 201] on input "60 x 80" at bounding box center [1148, 200] width 1 height 1
radio input "true"
click at [1116, 217] on label "50 x 60" at bounding box center [1098, 219] width 84 height 37
click at [1056, 201] on input "50 x 60" at bounding box center [1056, 200] width 1 height 1
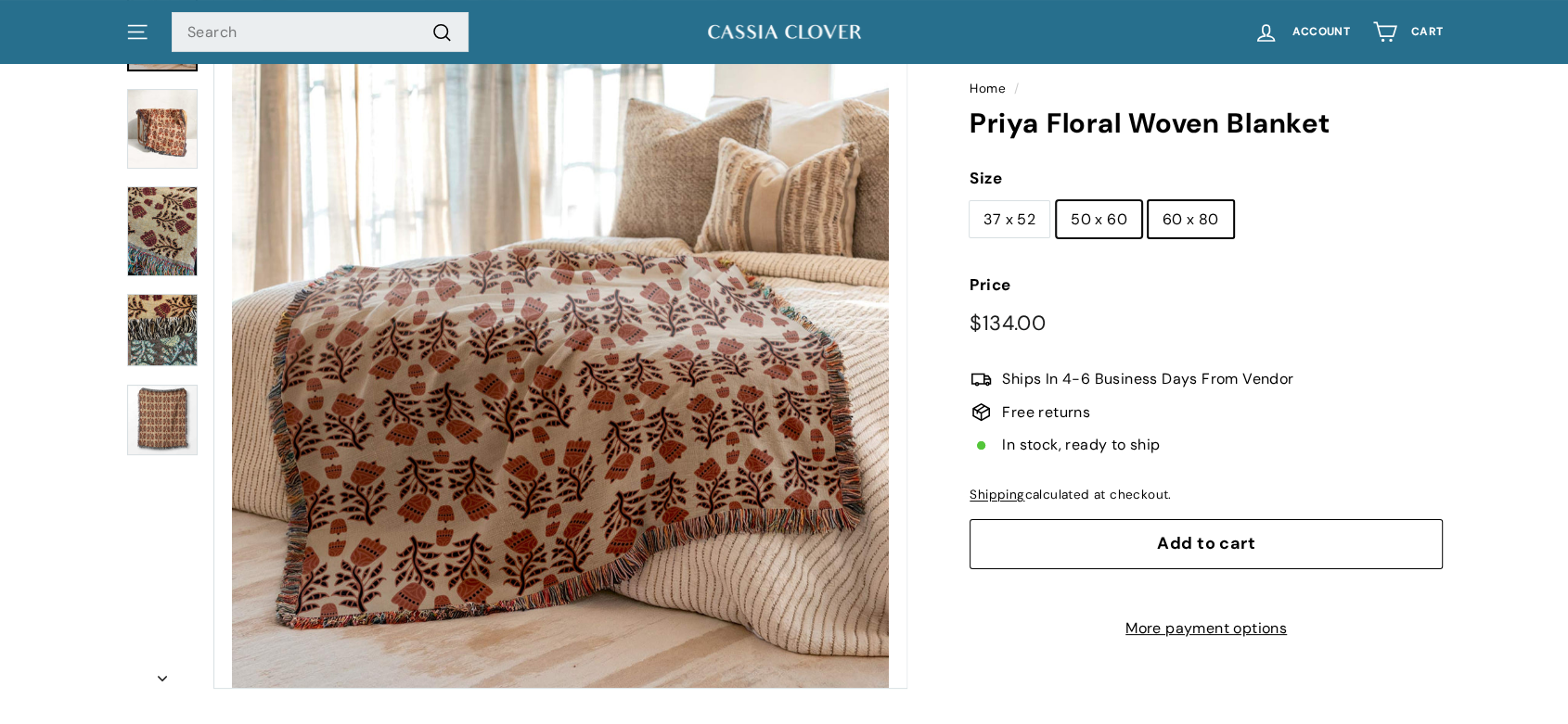
radio input "true"
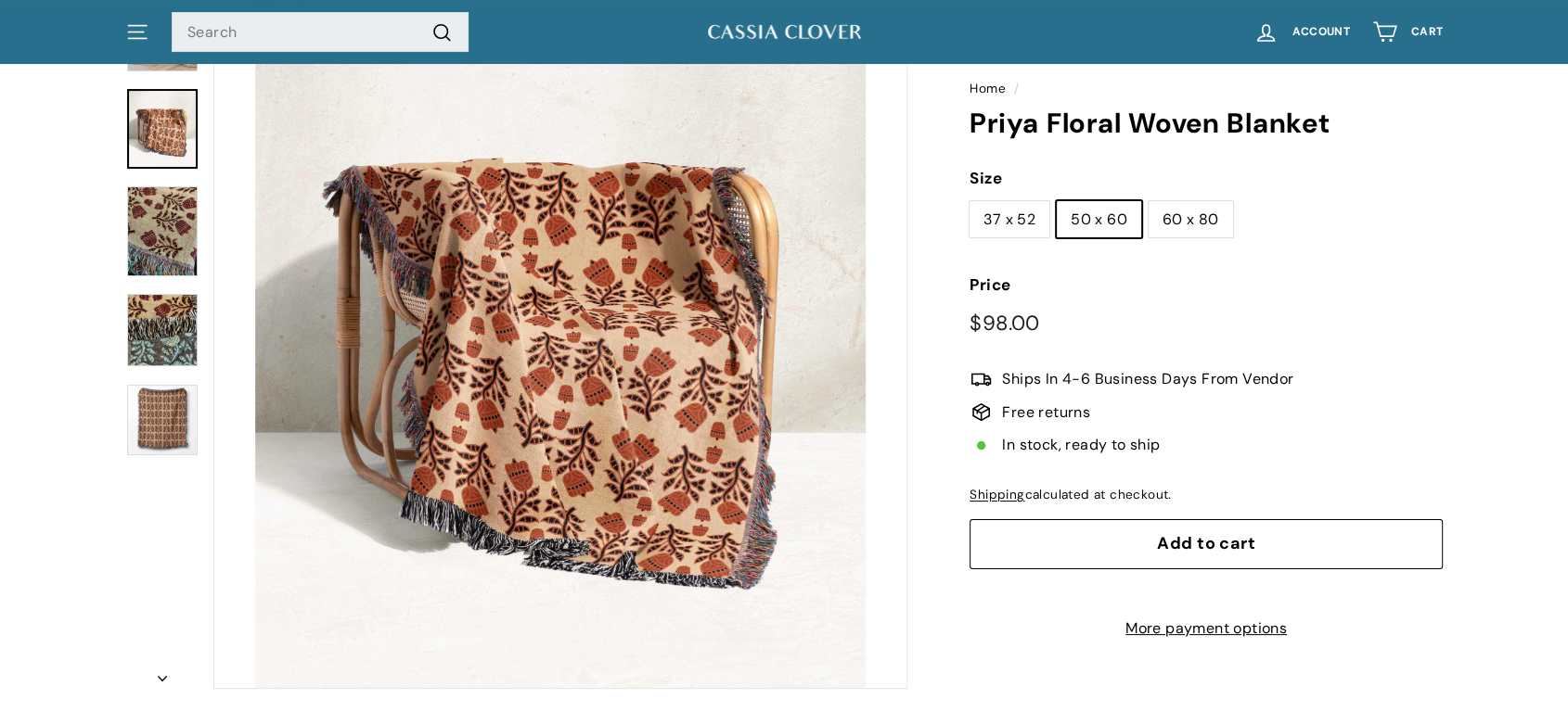
click at [1027, 213] on label "37 x 52" at bounding box center [1010, 219] width 80 height 37
click at [970, 201] on input "37 x 52" at bounding box center [969, 200] width 1 height 1
radio input "true"
click at [1079, 217] on label "50 x 60" at bounding box center [1098, 219] width 84 height 37
click at [1056, 201] on input "50 x 60" at bounding box center [1056, 200] width 1 height 1
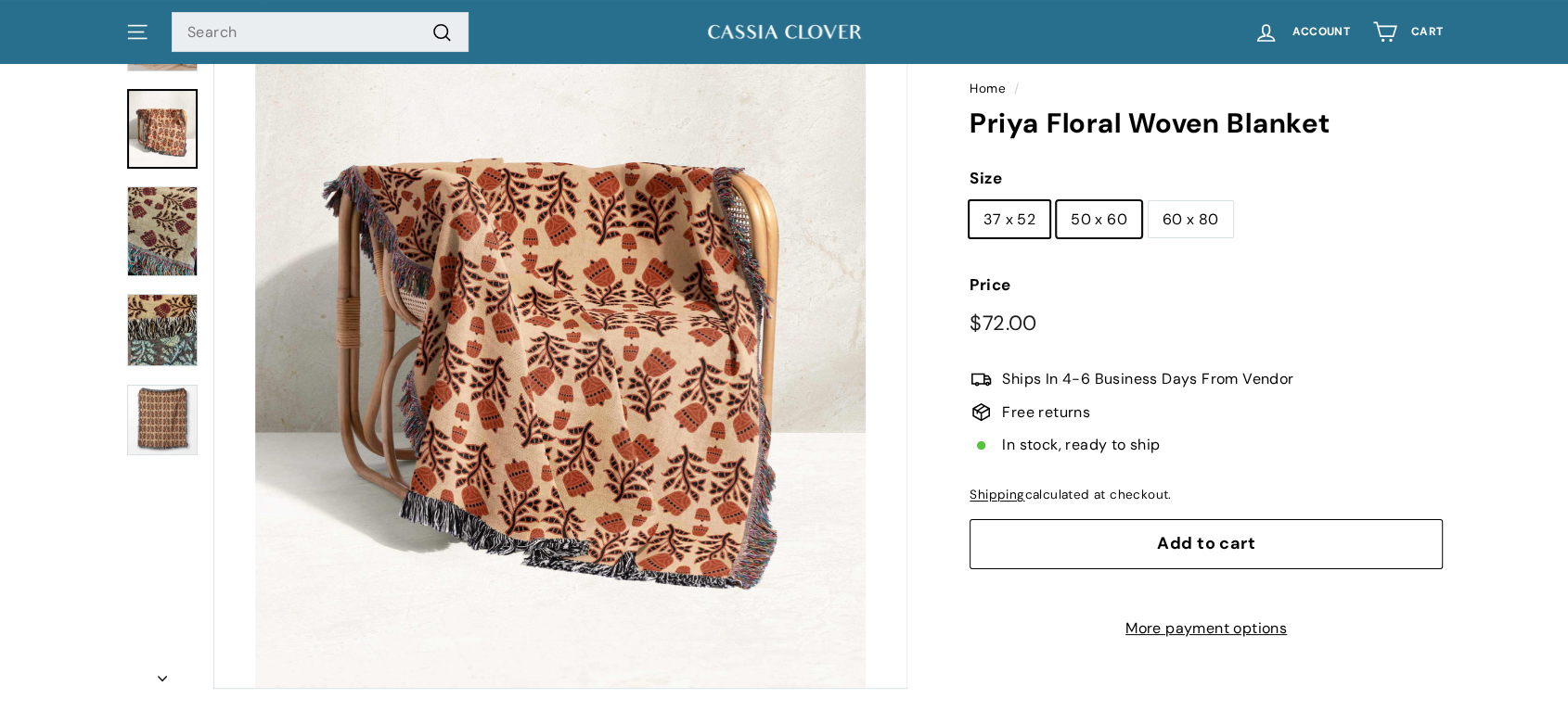
radio input "true"
click at [1172, 216] on label "60 x 80" at bounding box center [1191, 219] width 84 height 37
click at [1149, 201] on input "60 x 80" at bounding box center [1148, 200] width 1 height 1
radio input "true"
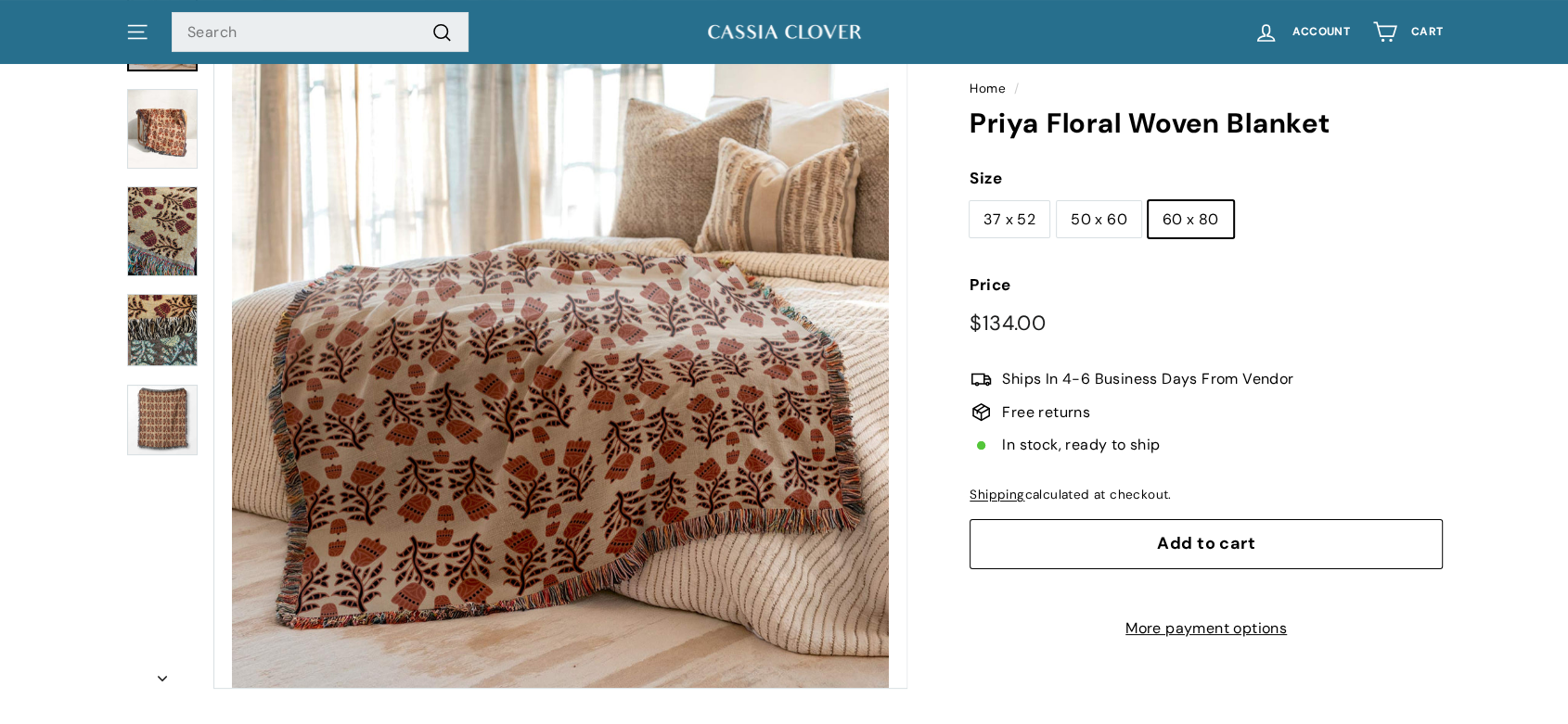
click at [1087, 217] on label "50 x 60" at bounding box center [1098, 219] width 84 height 37
click at [1056, 201] on input "50 x 60" at bounding box center [1056, 200] width 1 height 1
radio input "true"
click at [1019, 214] on label "37 x 52" at bounding box center [1010, 219] width 80 height 37
click at [970, 201] on input "37 x 52" at bounding box center [969, 200] width 1 height 1
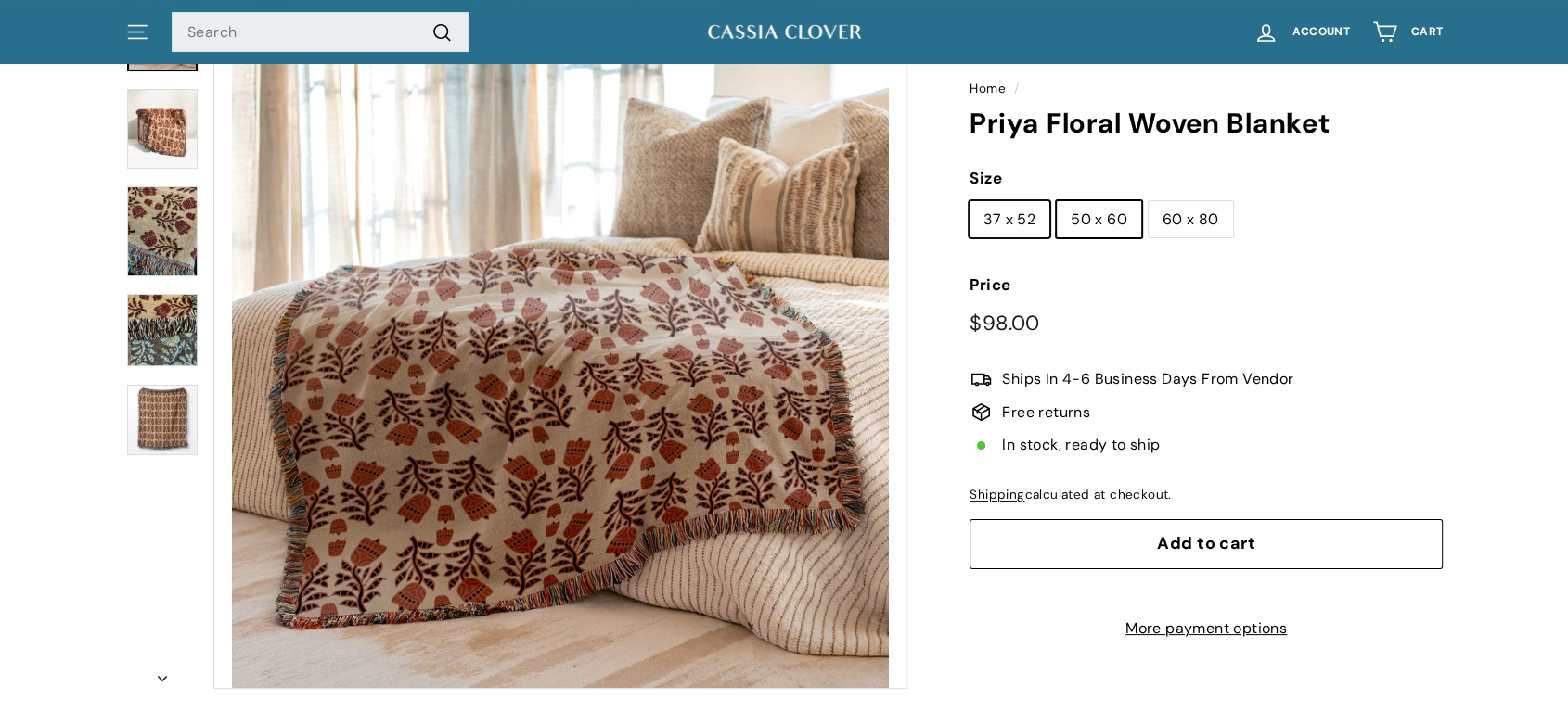
radio input "true"
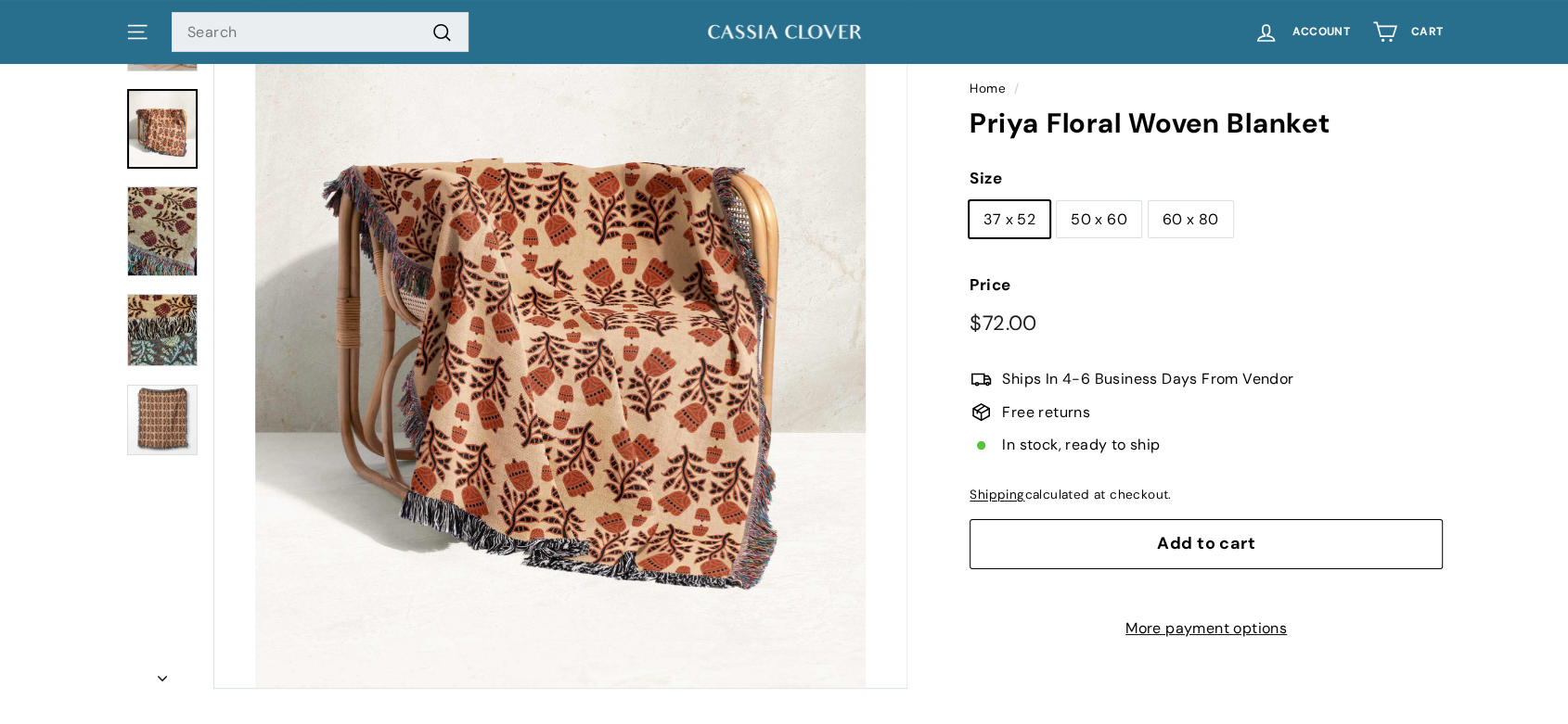
click at [1107, 219] on label "50 x 60" at bounding box center [1098, 219] width 84 height 37
click at [1056, 201] on input "50 x 60" at bounding box center [1056, 200] width 1 height 1
radio input "true"
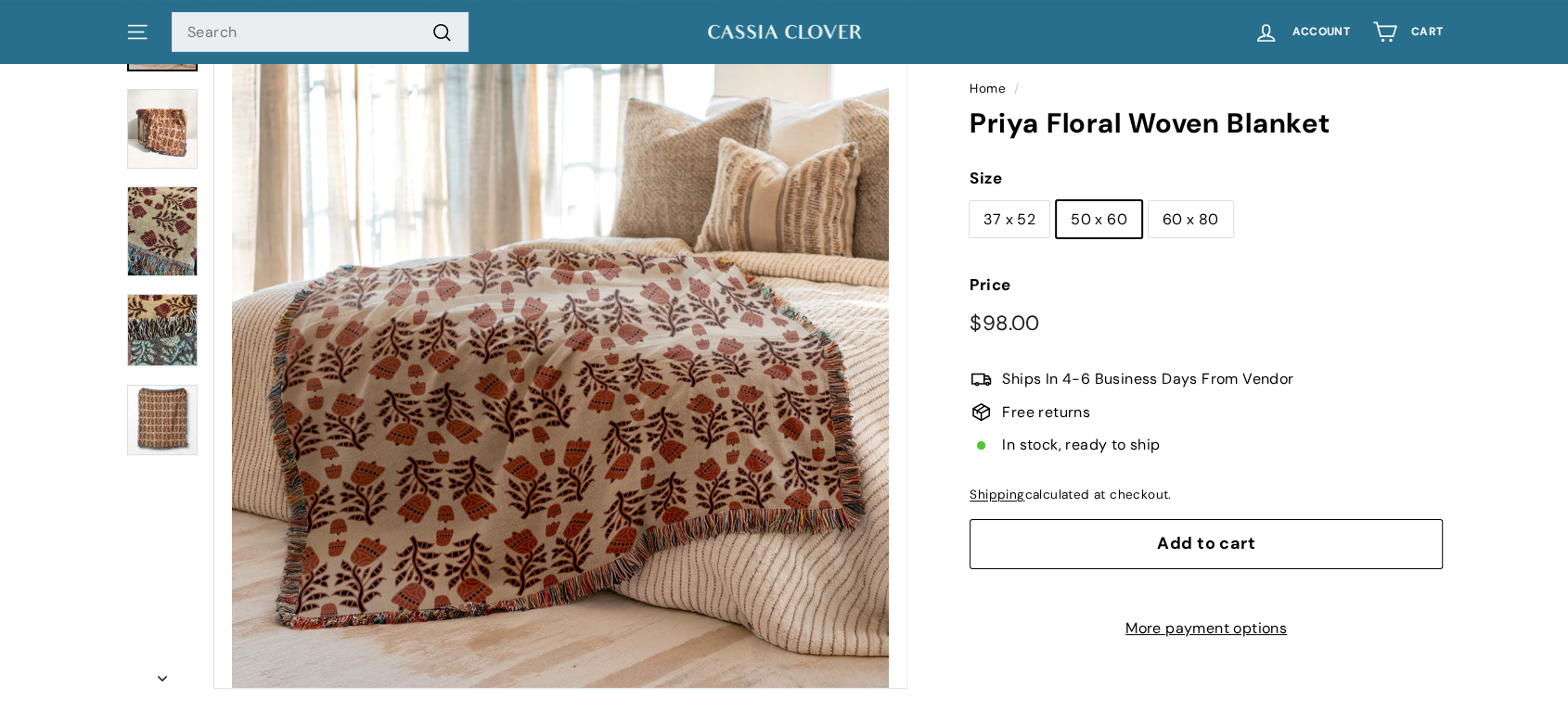
click at [1153, 223] on label "60 x 80" at bounding box center [1191, 219] width 84 height 37
click at [1149, 201] on input "60 x 80" at bounding box center [1148, 200] width 1 height 1
radio input "true"
click at [1010, 217] on label "37 x 52" at bounding box center [1010, 219] width 80 height 37
click at [970, 201] on input "37 x 52" at bounding box center [969, 200] width 1 height 1
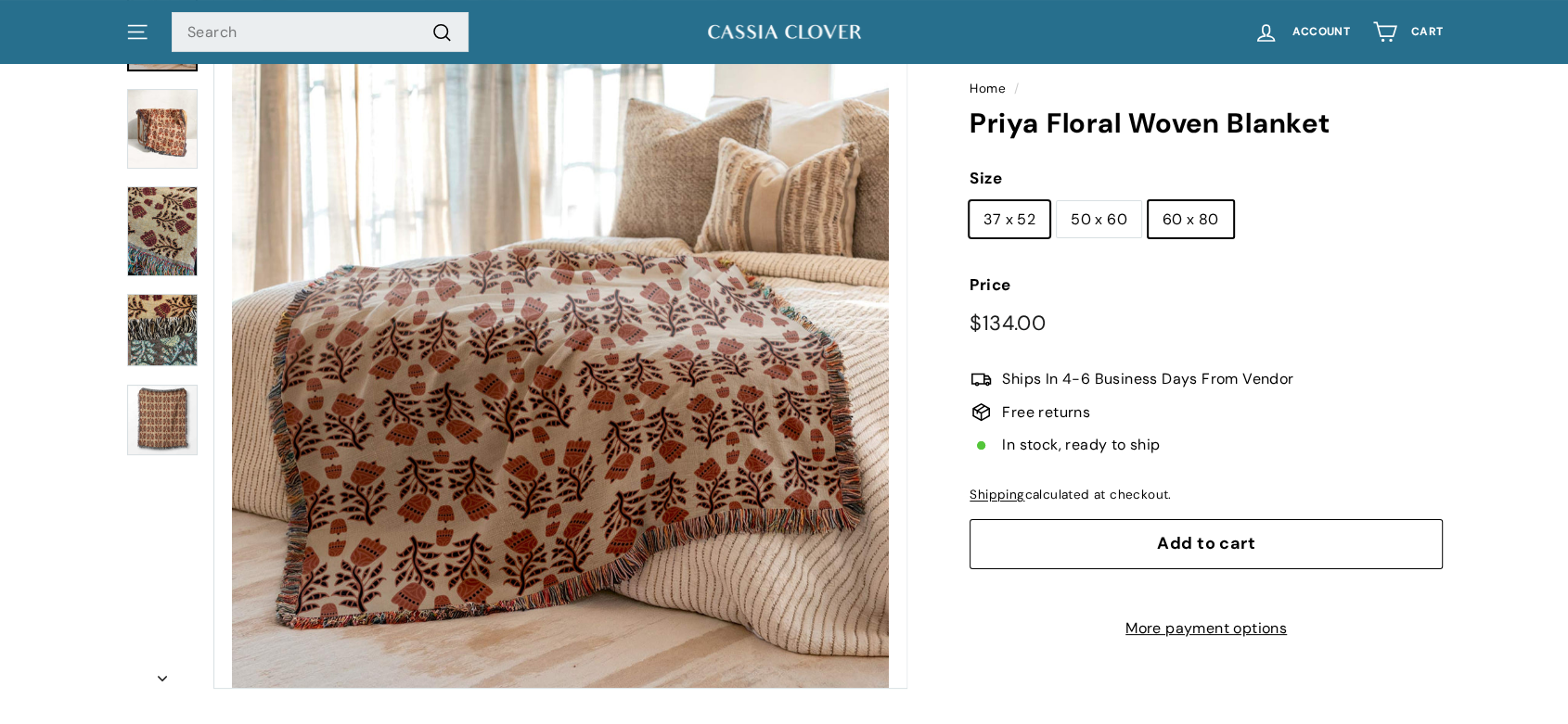
radio input "true"
